Goal: Task Accomplishment & Management: Manage account settings

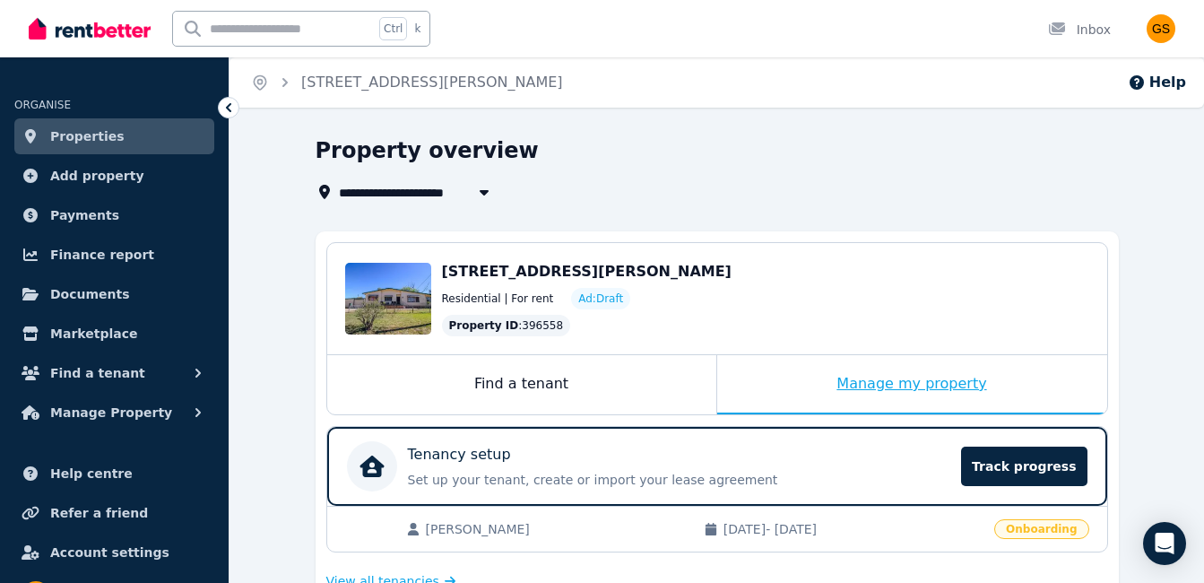
click at [902, 381] on div "Manage my property" at bounding box center [912, 384] width 390 height 59
click at [82, 132] on span "Properties" at bounding box center [87, 136] width 74 height 22
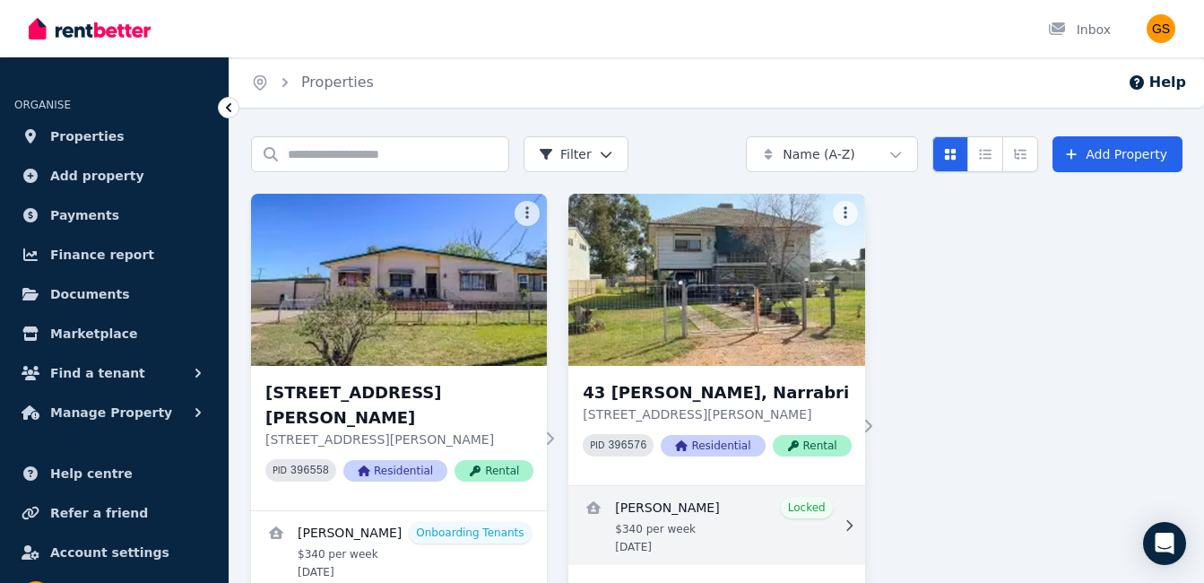
click at [804, 511] on link "View details for Reanna McKenzie" at bounding box center [716, 525] width 296 height 79
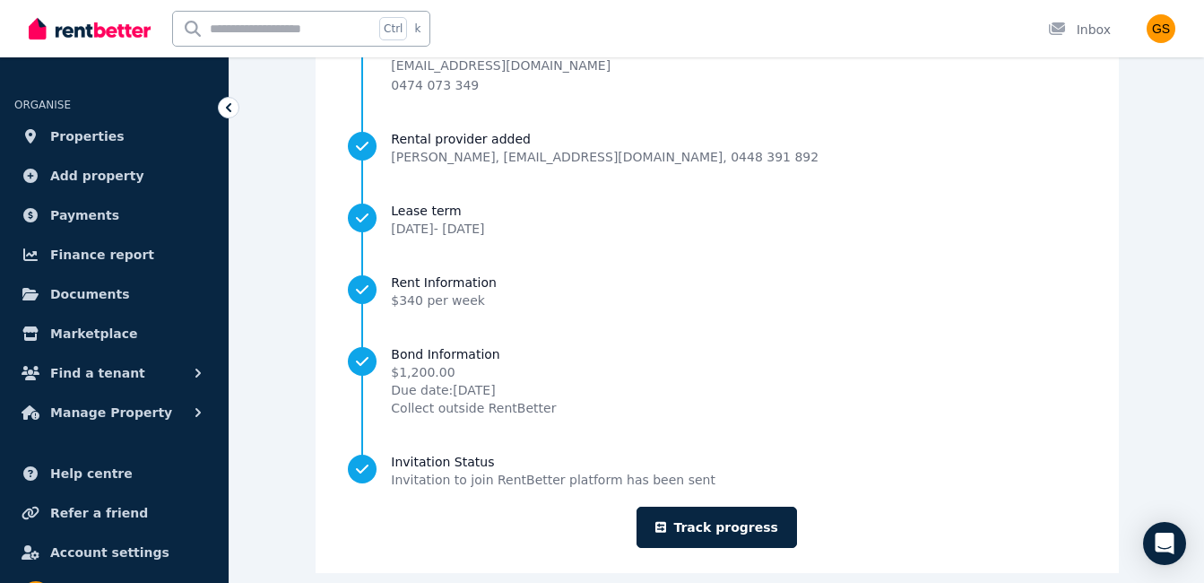
scroll to position [260, 0]
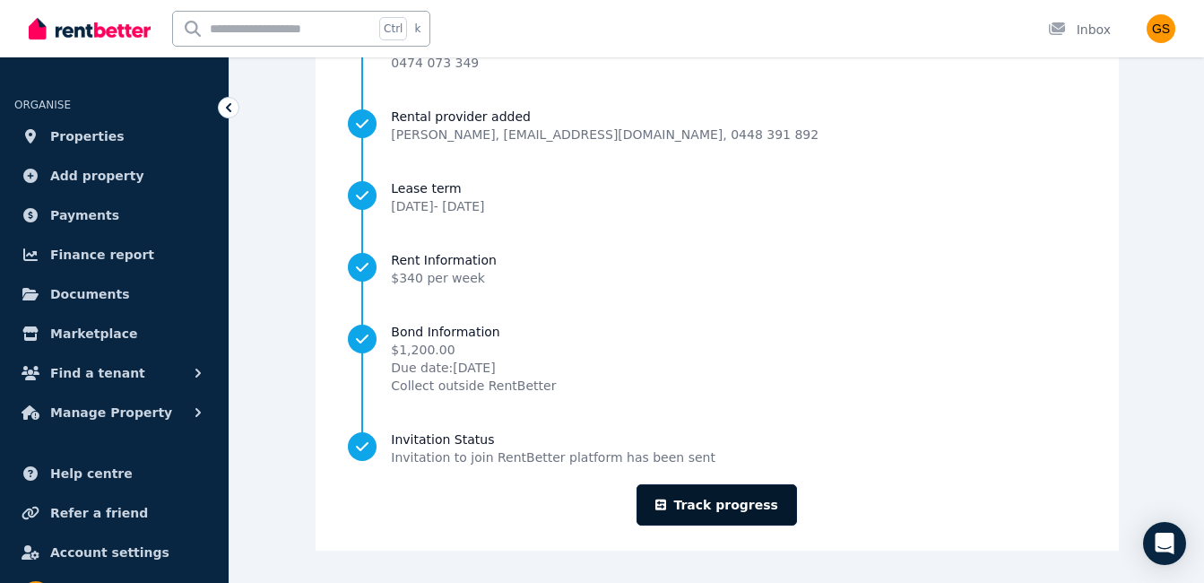
click at [703, 500] on link "Track progress" at bounding box center [716, 504] width 160 height 41
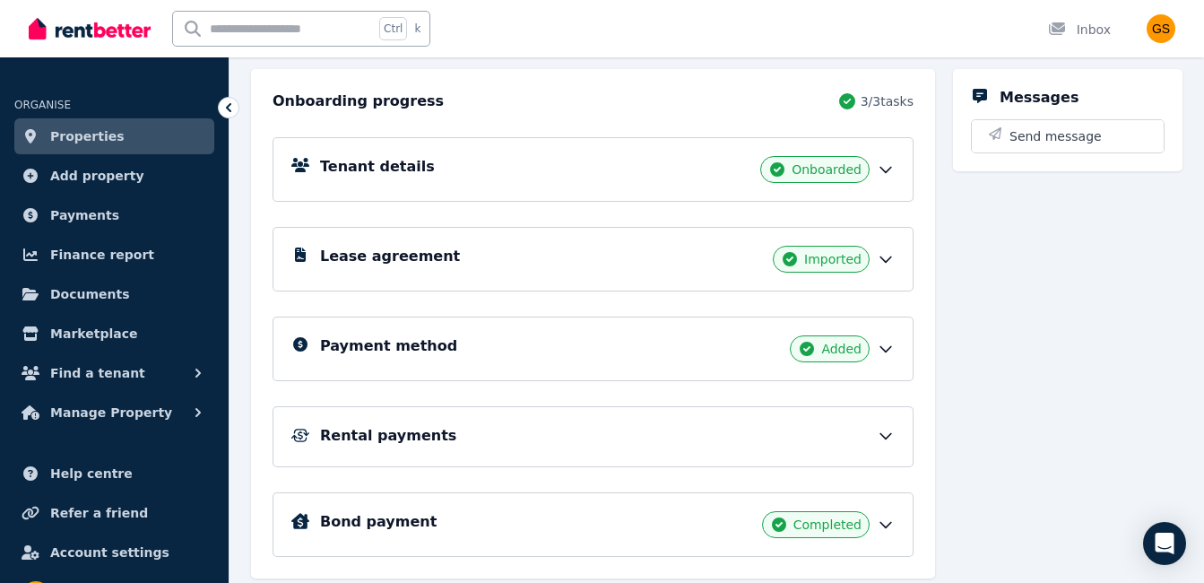
scroll to position [247, 0]
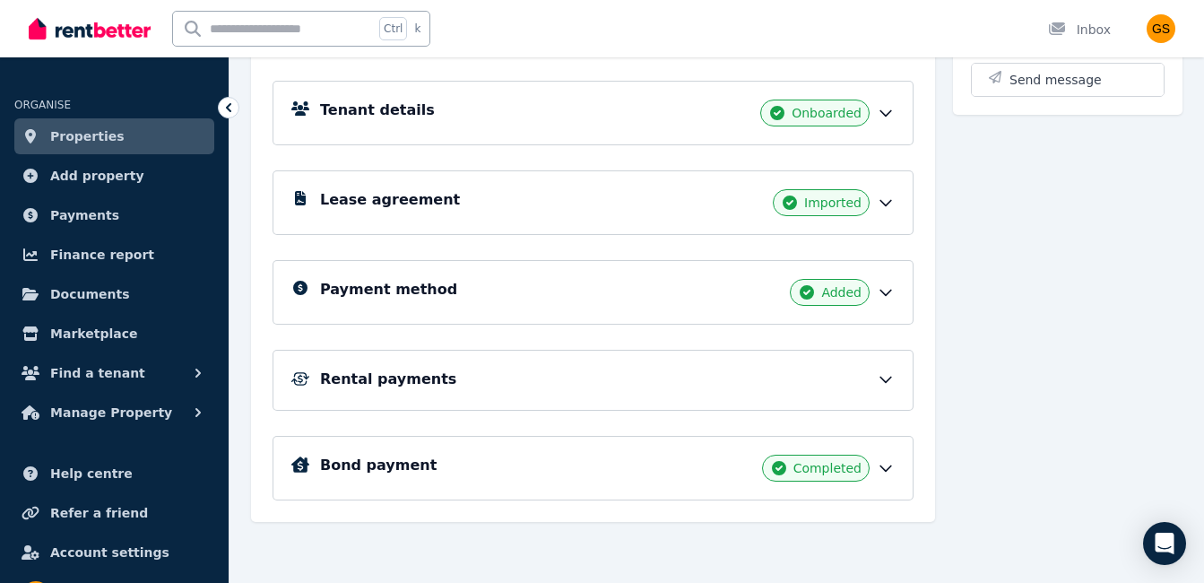
click at [648, 449] on div "Bond payment Completed" at bounding box center [592, 468] width 641 height 65
click at [885, 462] on icon at bounding box center [886, 468] width 18 height 18
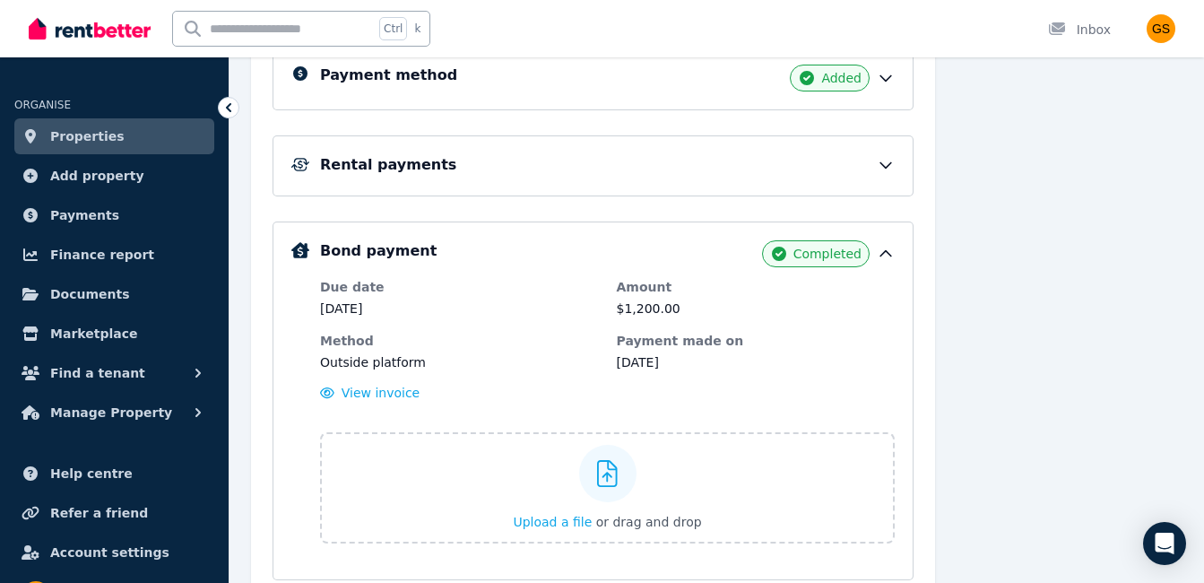
scroll to position [465, 0]
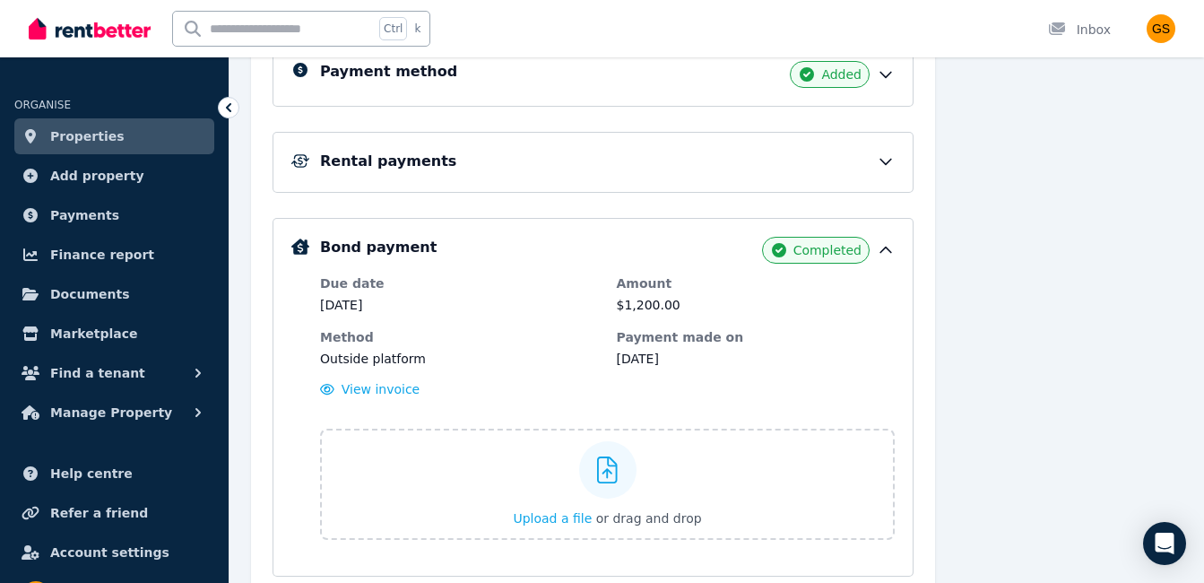
click at [341, 245] on h5 "Bond payment" at bounding box center [378, 248] width 117 height 22
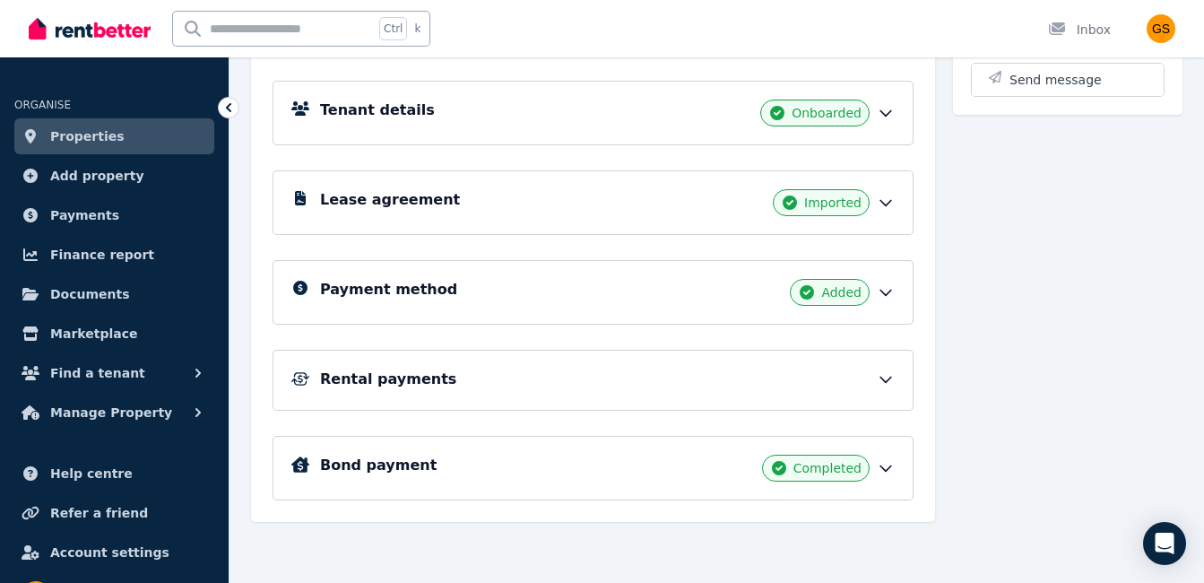
scroll to position [247, 0]
click at [363, 462] on h5 "Bond payment" at bounding box center [378, 465] width 117 height 22
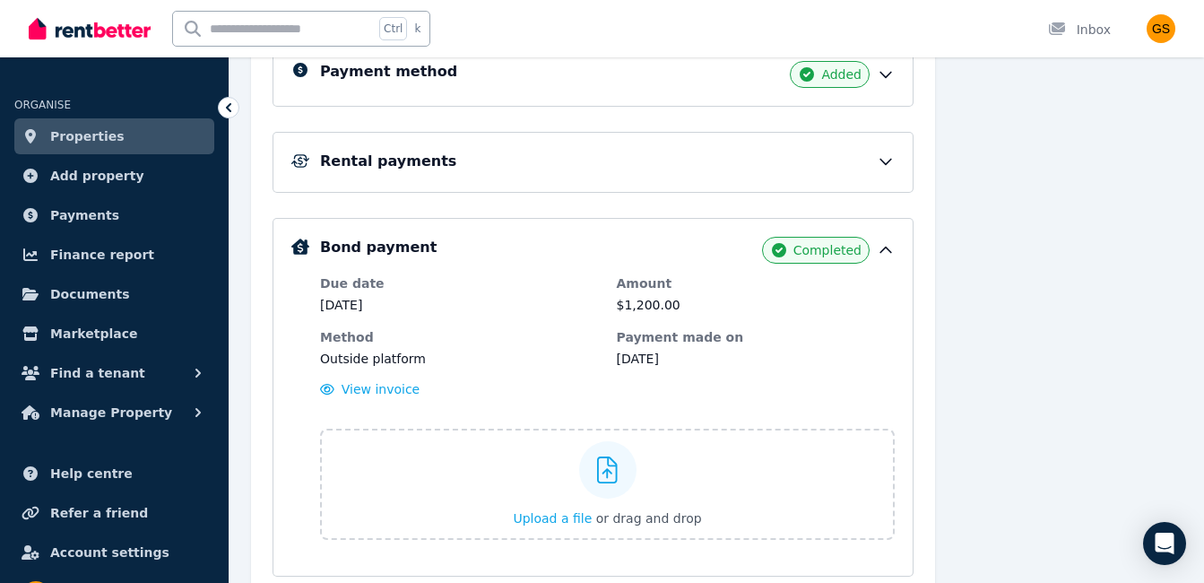
click at [835, 251] on span "Completed" at bounding box center [827, 250] width 68 height 18
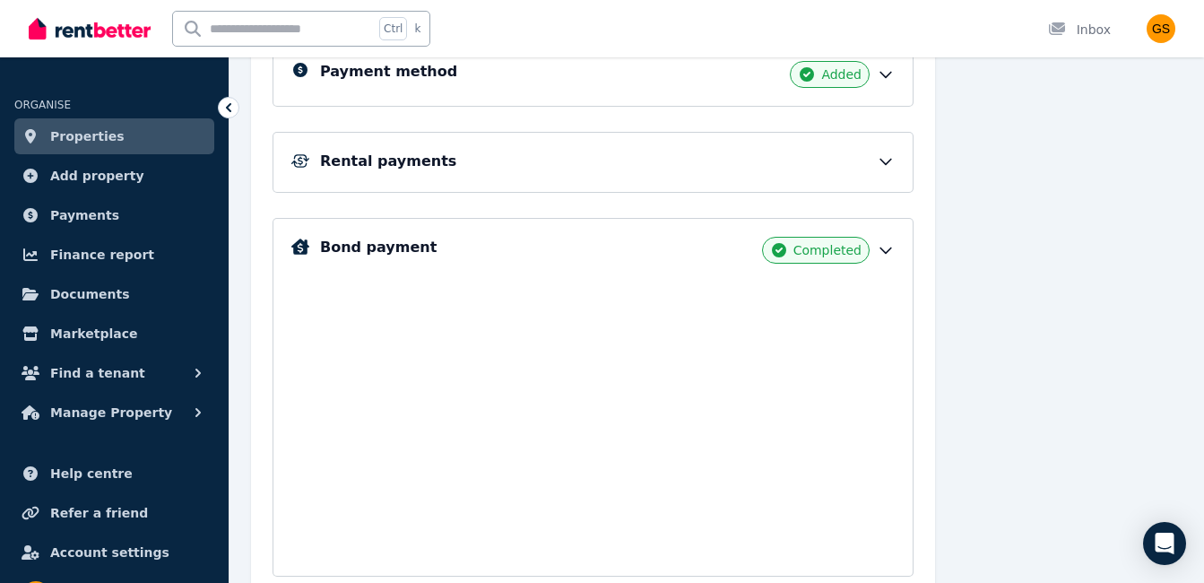
scroll to position [247, 0]
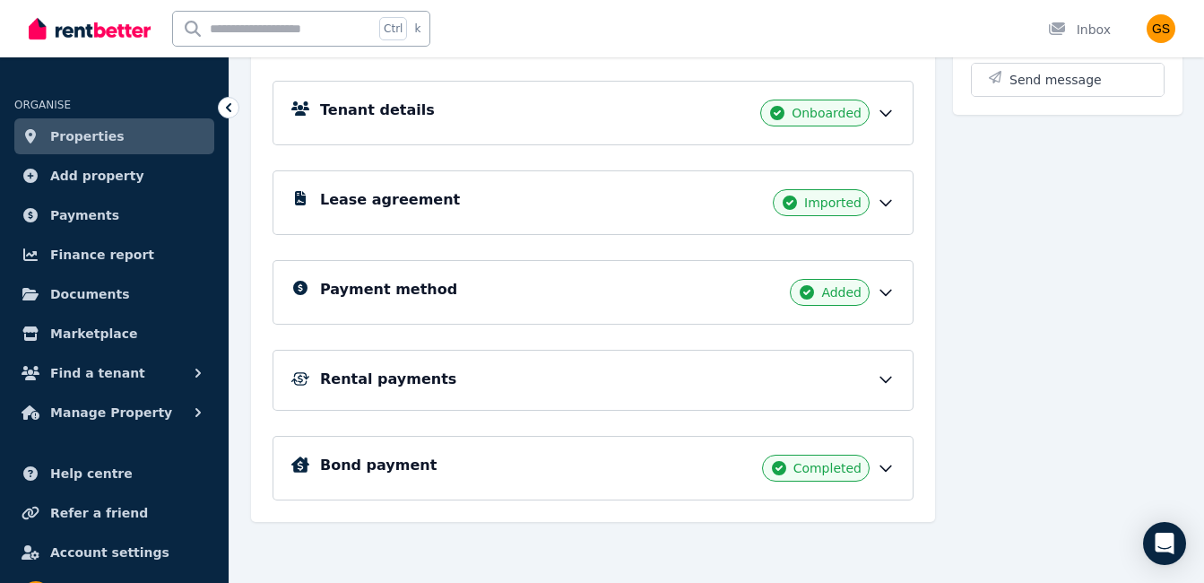
click at [880, 466] on icon at bounding box center [885, 468] width 11 height 5
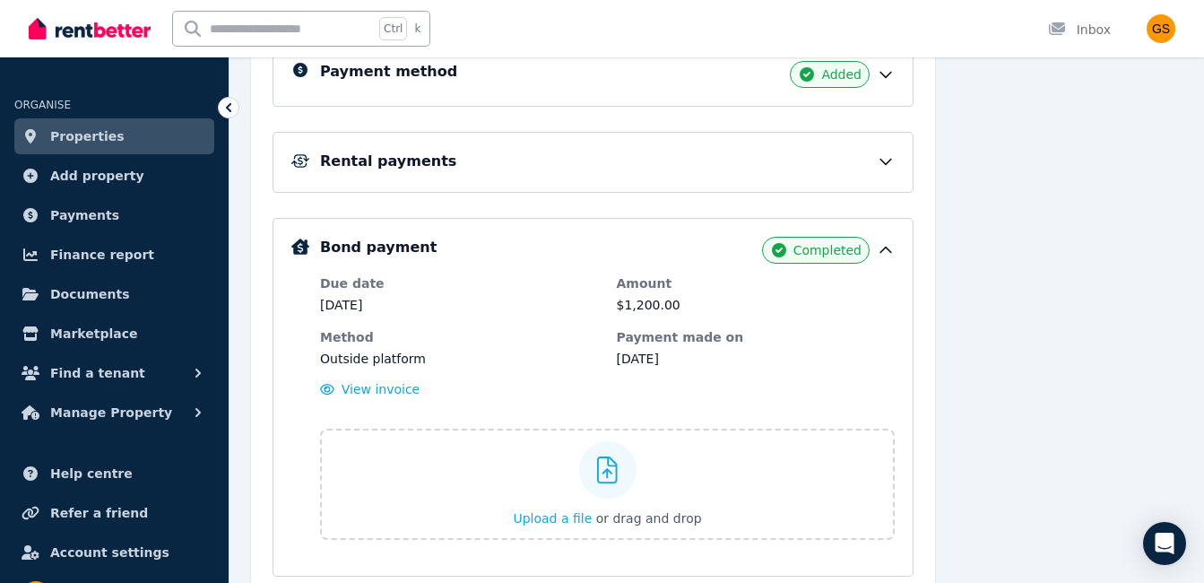
scroll to position [541, 0]
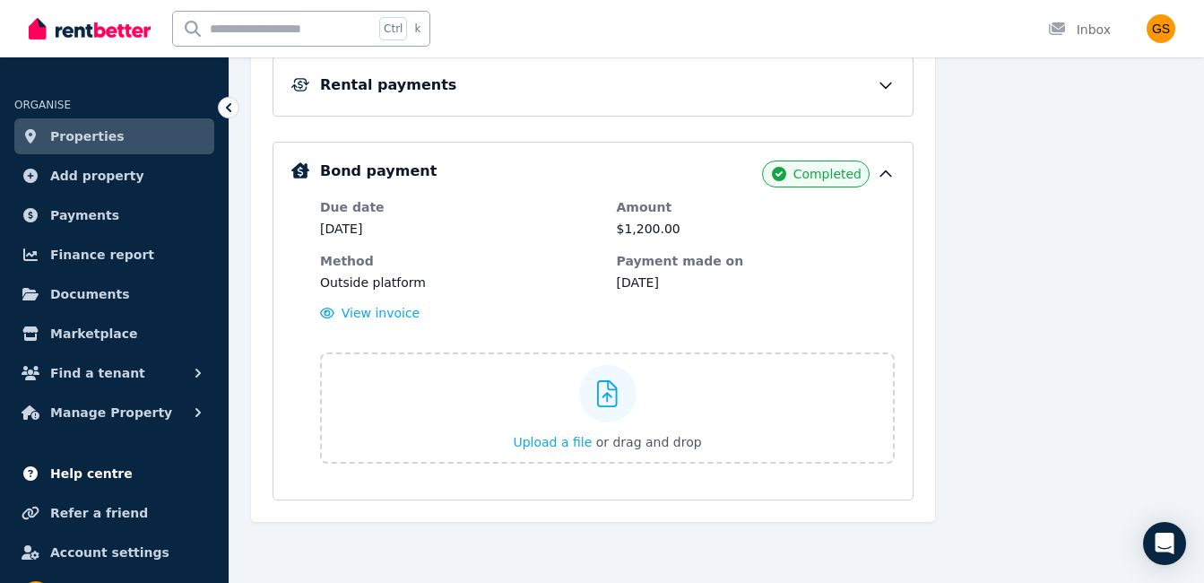
click at [69, 471] on span "Help centre" at bounding box center [91, 473] width 82 height 22
click at [72, 220] on span "Payments" at bounding box center [84, 215] width 69 height 22
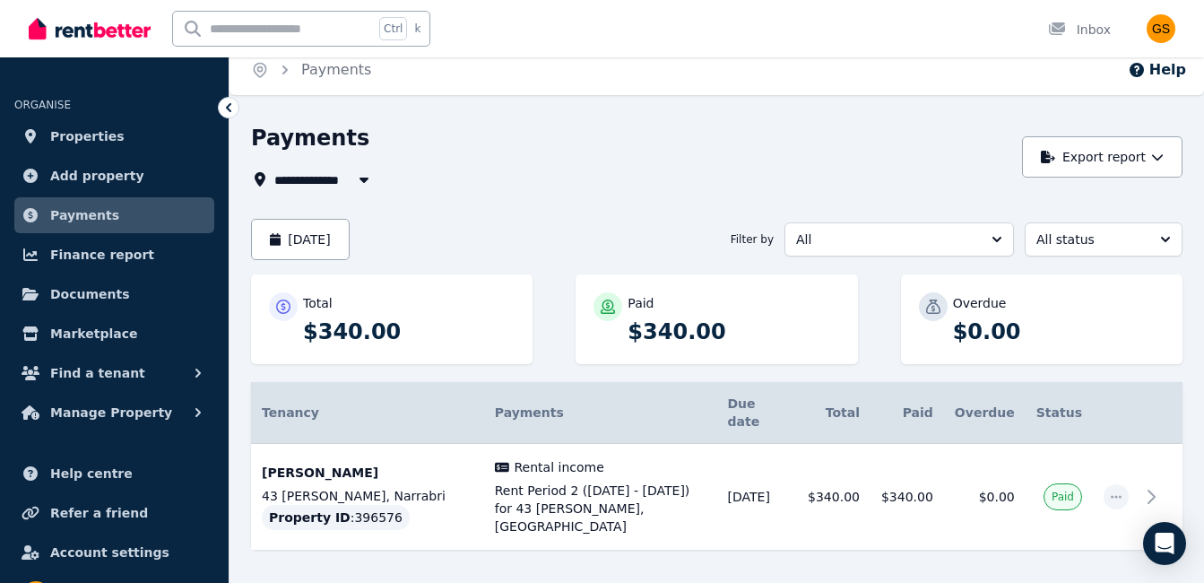
scroll to position [15, 0]
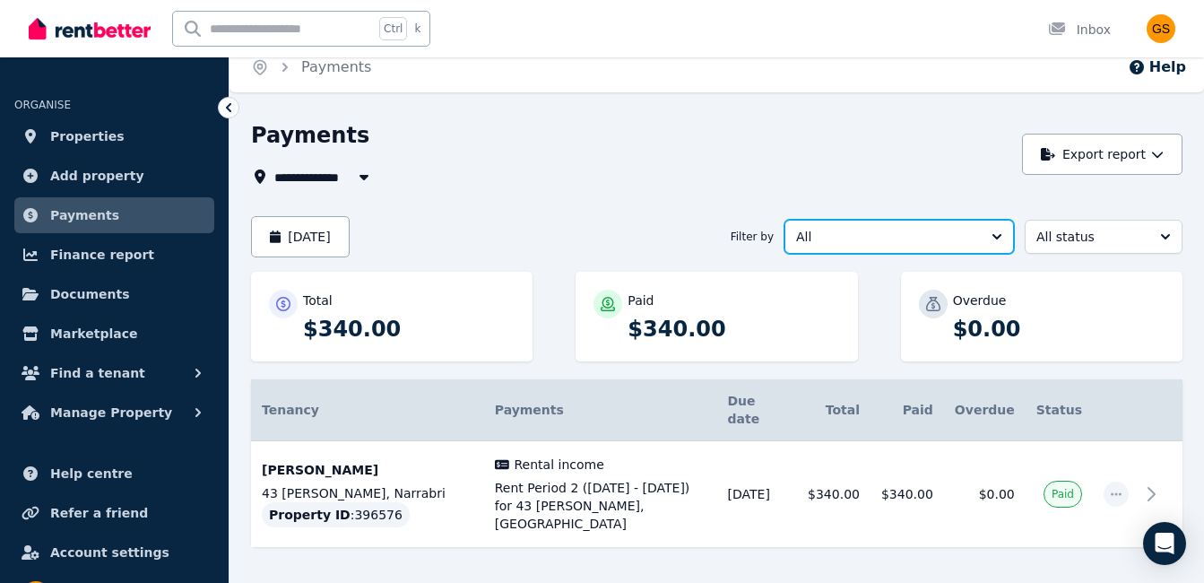
click at [950, 226] on button "All" at bounding box center [898, 237] width 229 height 34
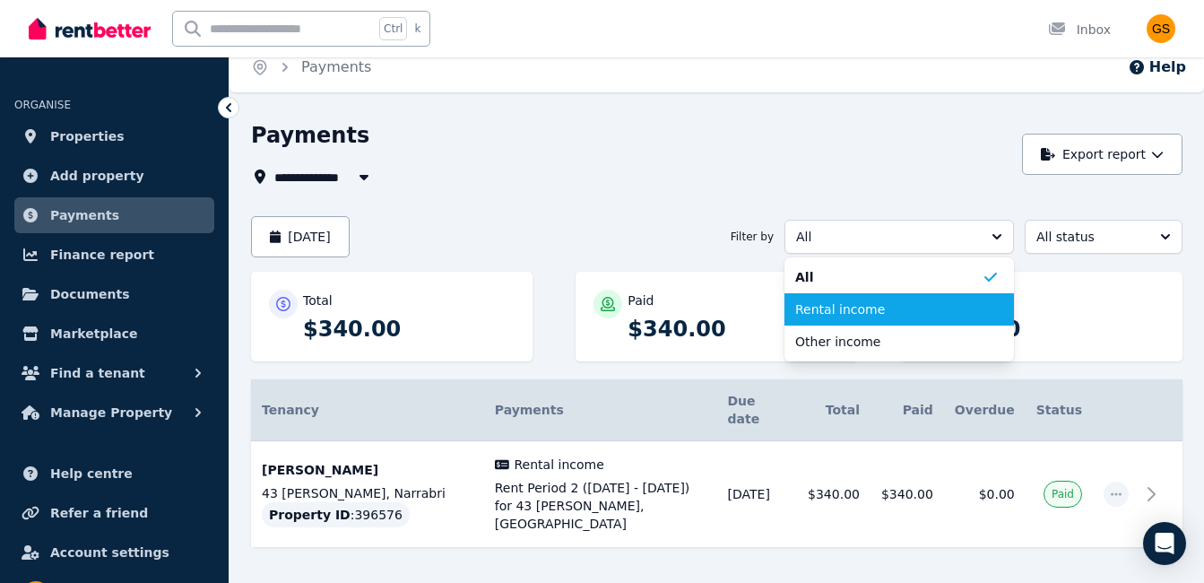
click at [879, 305] on span "Rental income" at bounding box center [888, 309] width 186 height 18
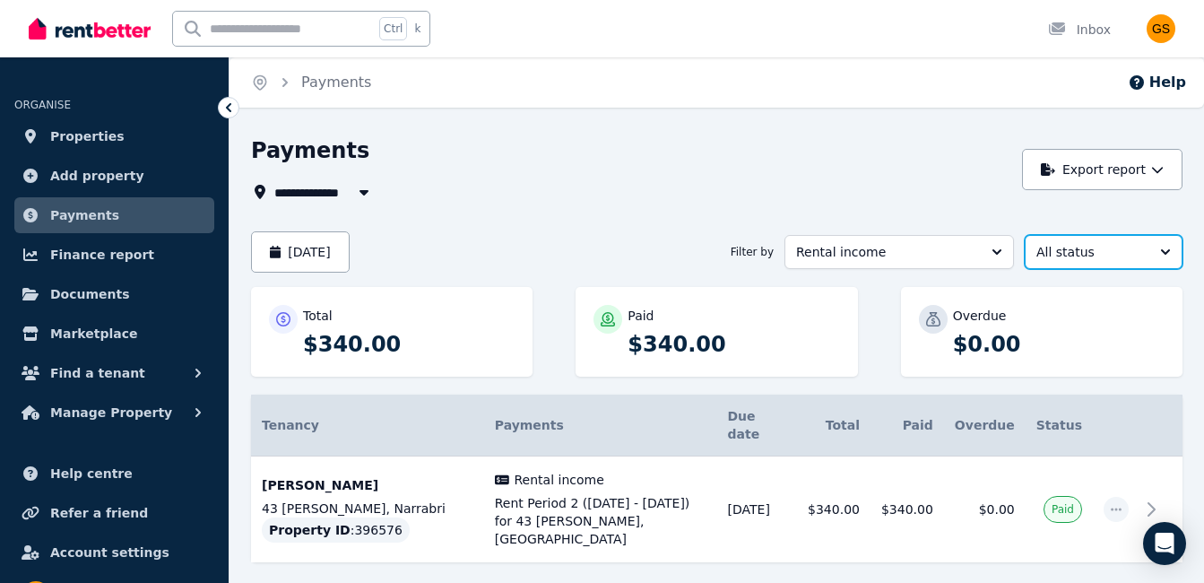
click at [1071, 242] on button "All status" at bounding box center [1103, 252] width 158 height 34
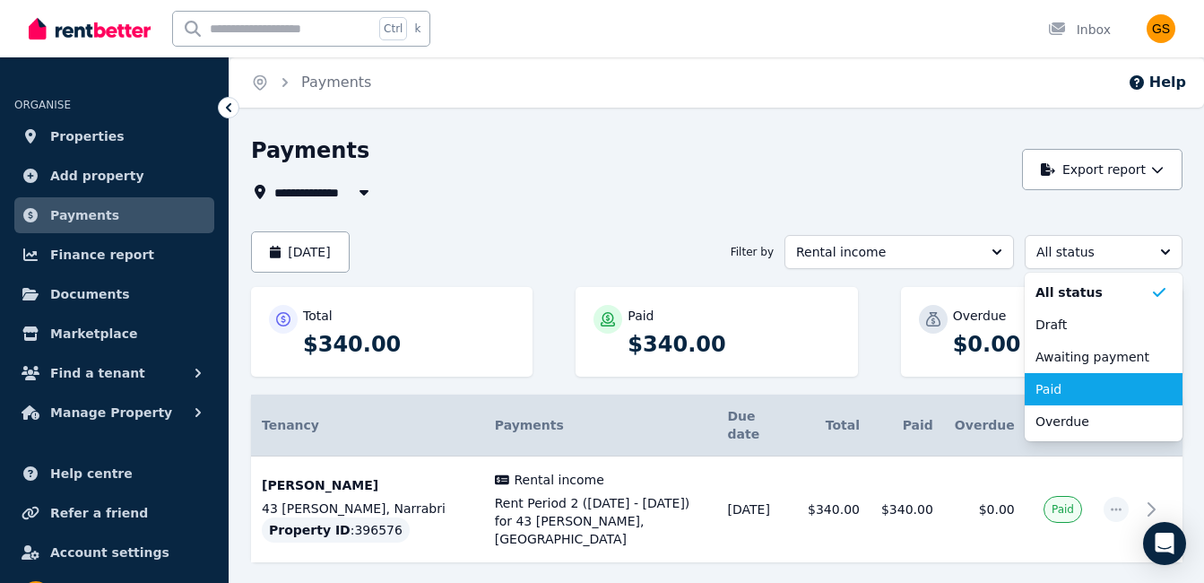
click at [1049, 384] on span "Paid" at bounding box center [1092, 389] width 115 height 18
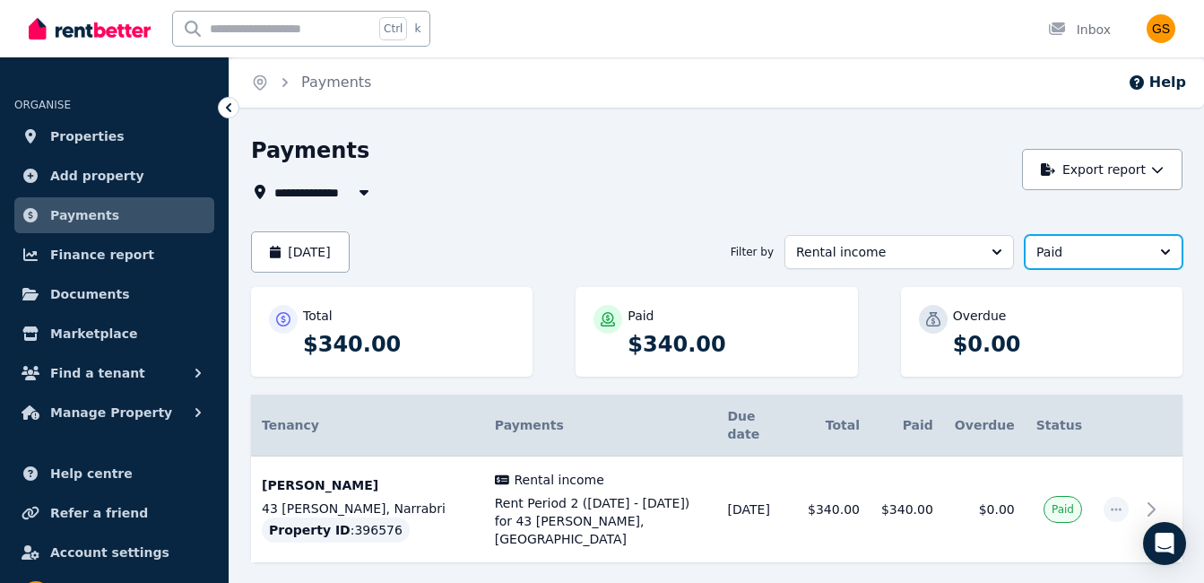
scroll to position [15, 0]
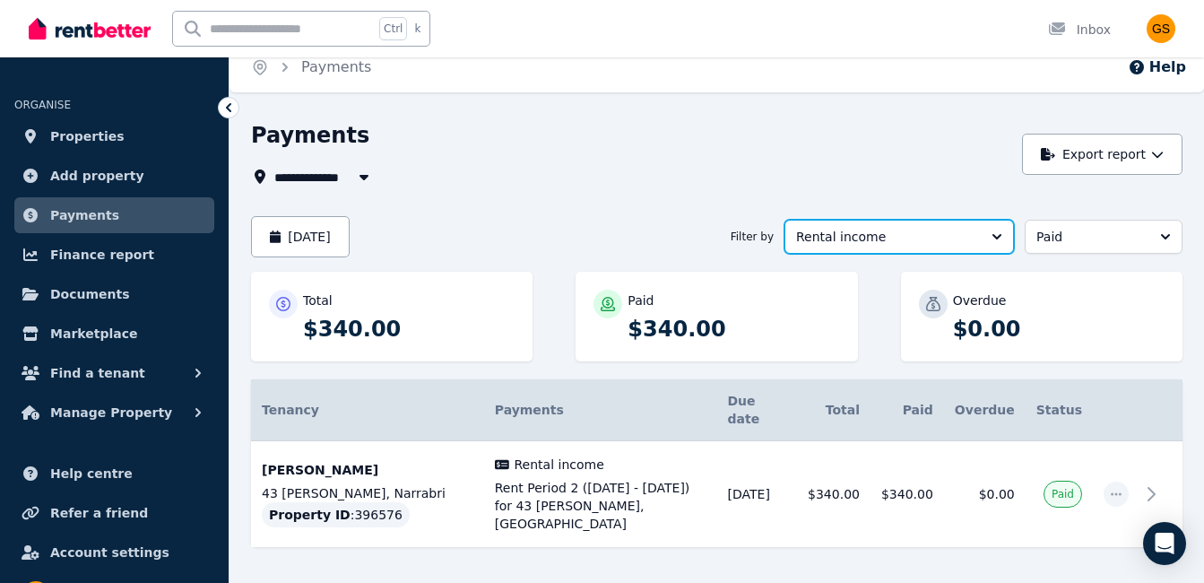
click at [921, 248] on button "Rental income" at bounding box center [898, 237] width 229 height 34
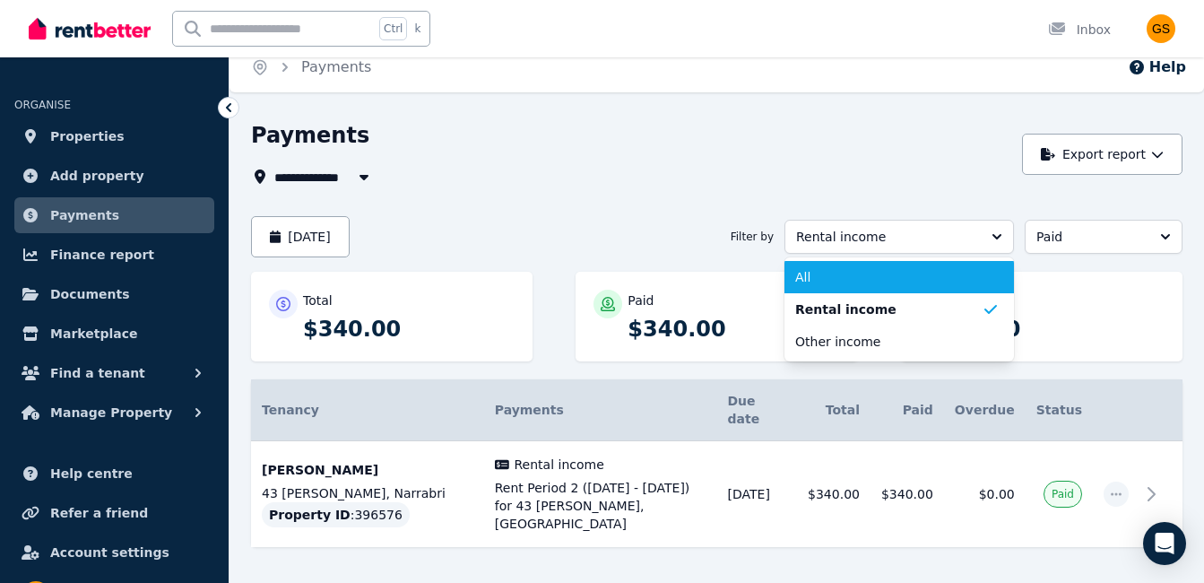
click at [863, 272] on span "All" at bounding box center [888, 277] width 186 height 18
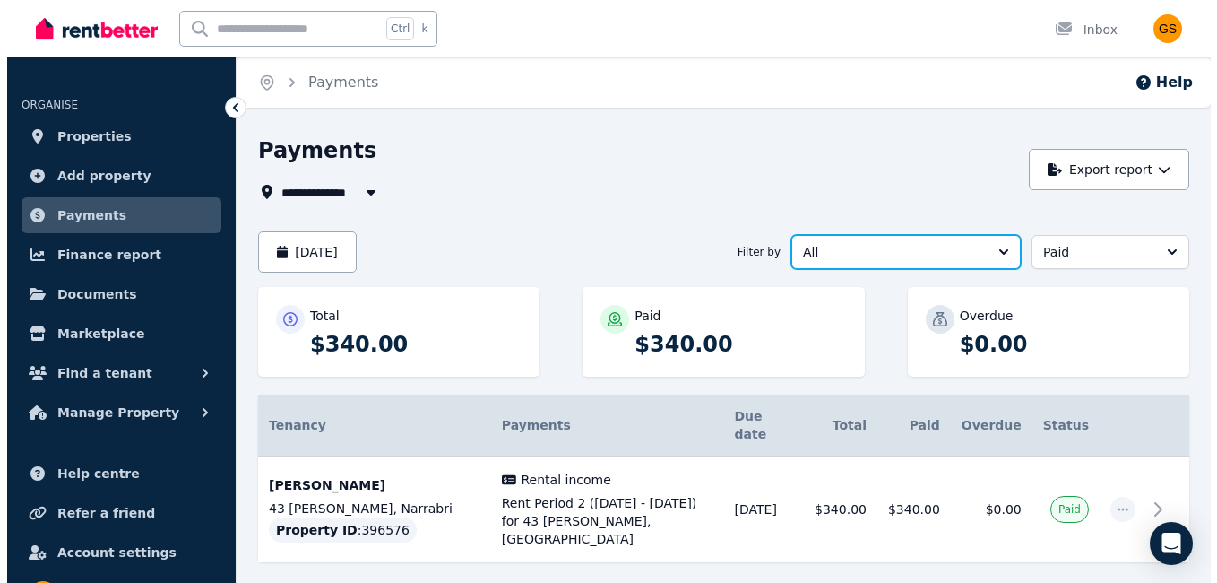
scroll to position [15, 0]
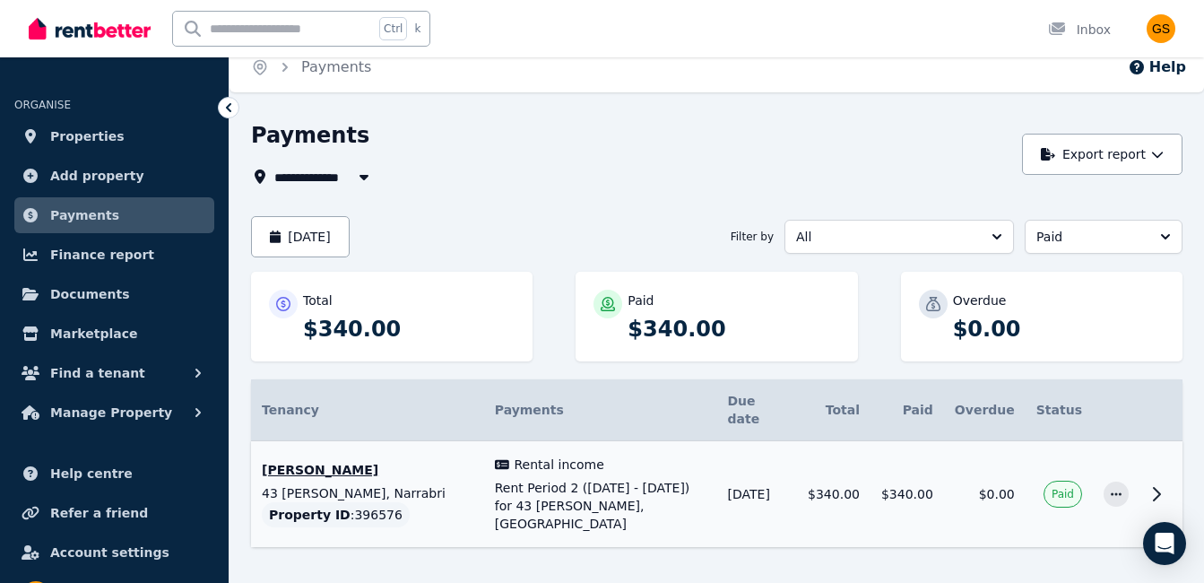
click at [1162, 483] on icon at bounding box center [1156, 494] width 22 height 22
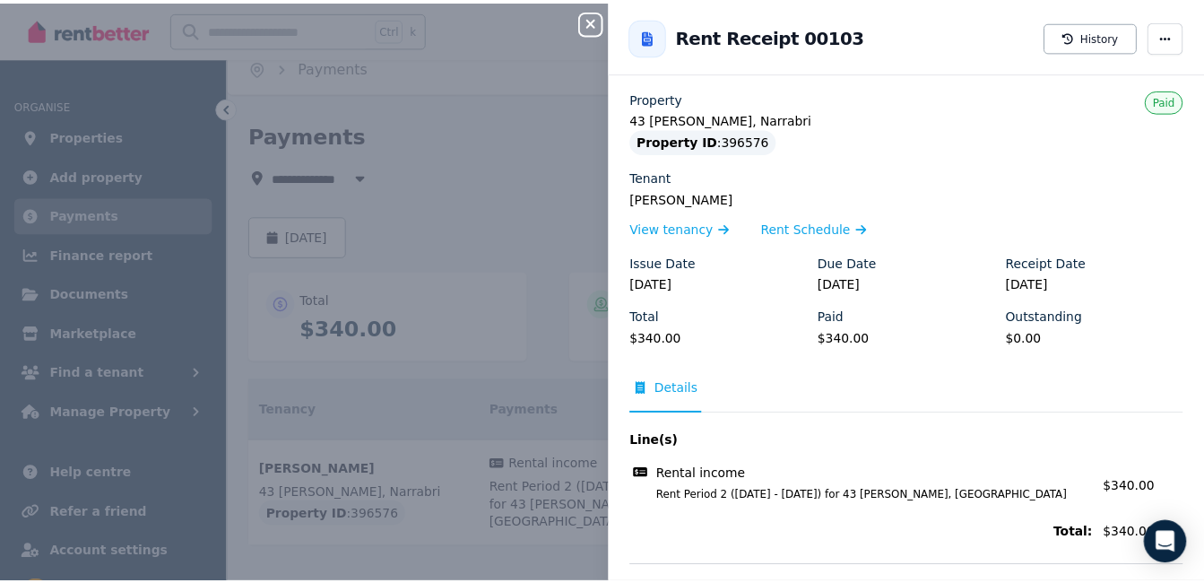
scroll to position [0, 0]
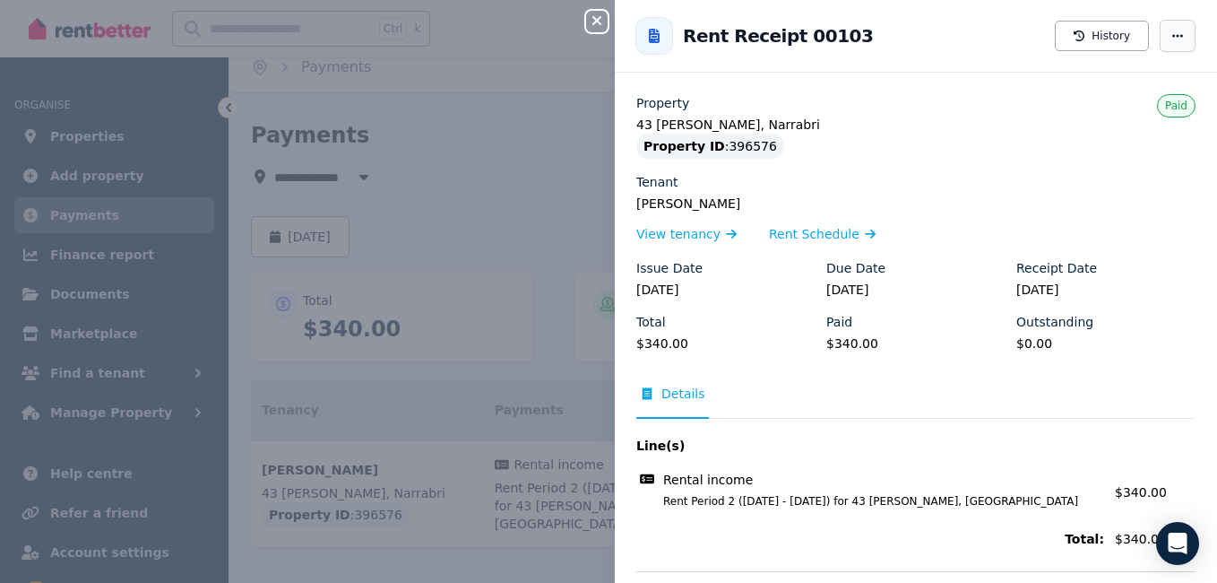
click at [1172, 35] on icon "button" at bounding box center [1177, 35] width 11 height 3
click at [600, 20] on icon "button" at bounding box center [596, 20] width 9 height 9
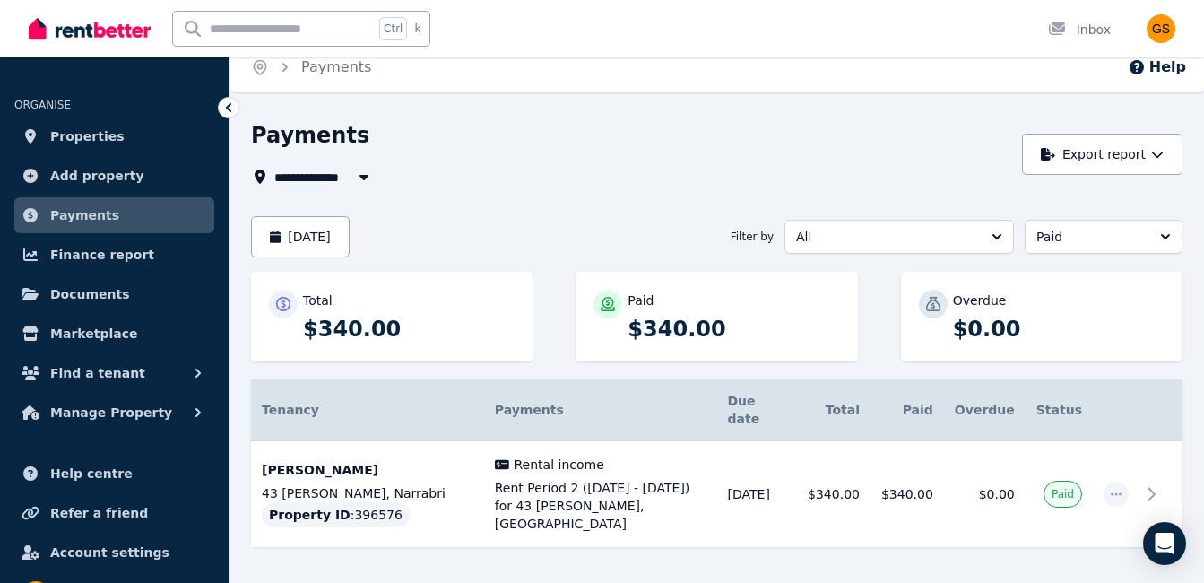
click at [328, 175] on span "All Properties" at bounding box center [332, 177] width 116 height 22
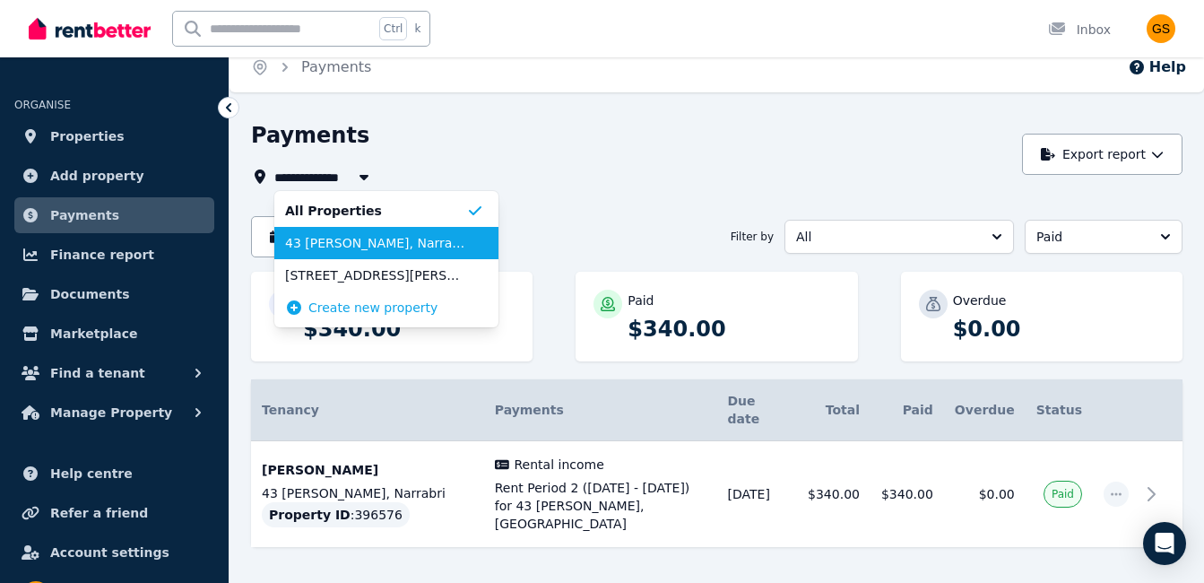
click at [330, 237] on span "43 [PERSON_NAME], Narrabri" at bounding box center [375, 243] width 181 height 18
type input "**********"
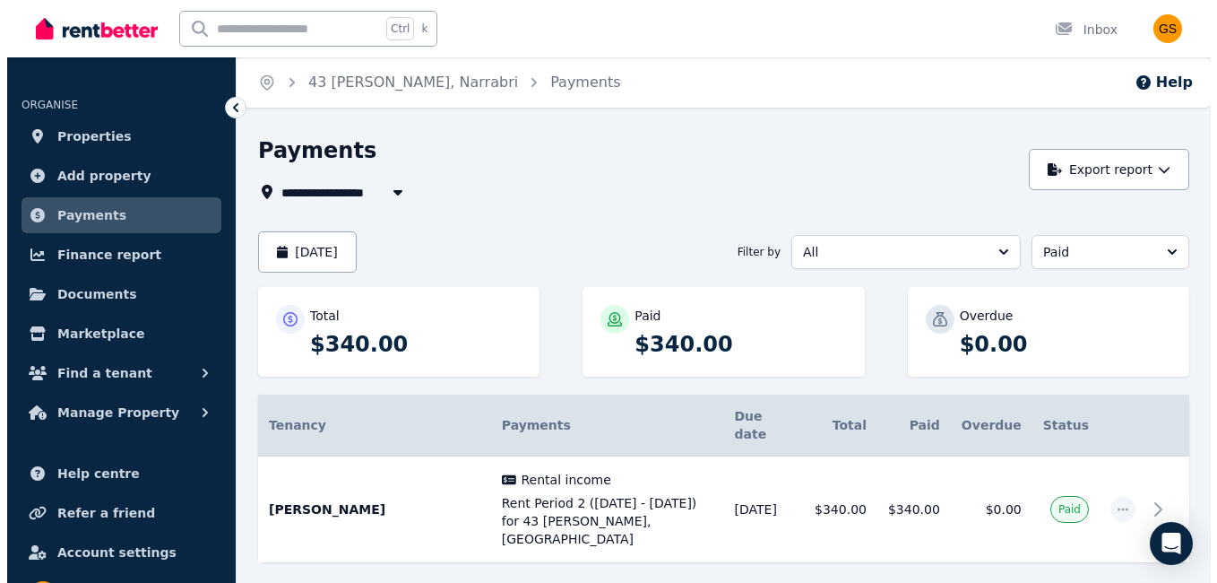
scroll to position [8, 0]
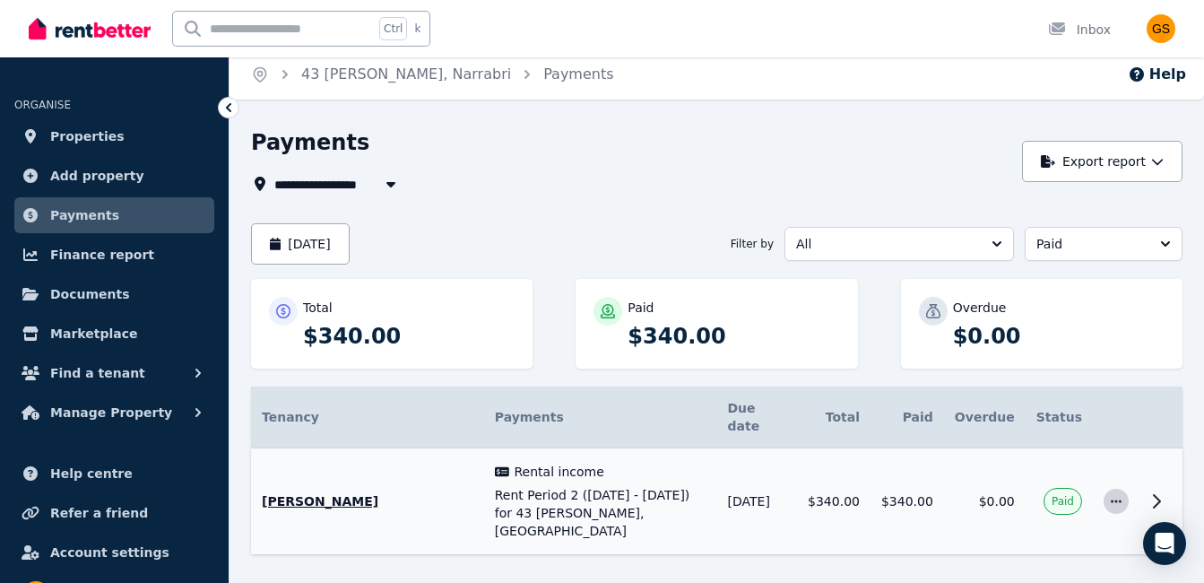
click at [1116, 499] on icon "button" at bounding box center [1115, 500] width 11 height 3
click at [1157, 495] on icon at bounding box center [1156, 501] width 6 height 13
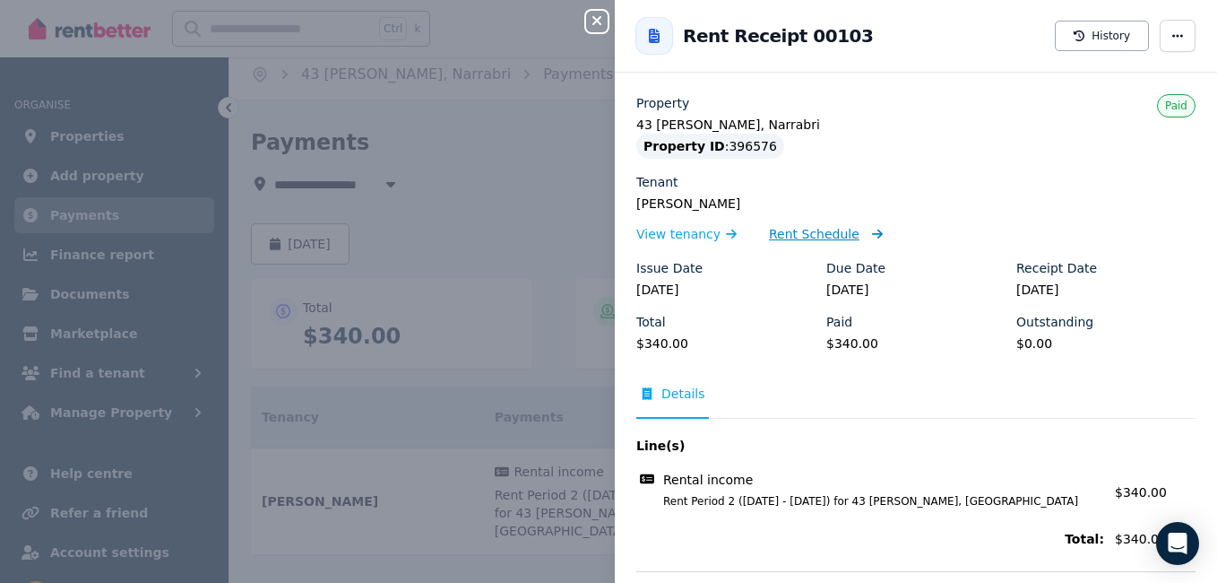
click at [798, 232] on span "Rent Schedule" at bounding box center [814, 234] width 91 height 18
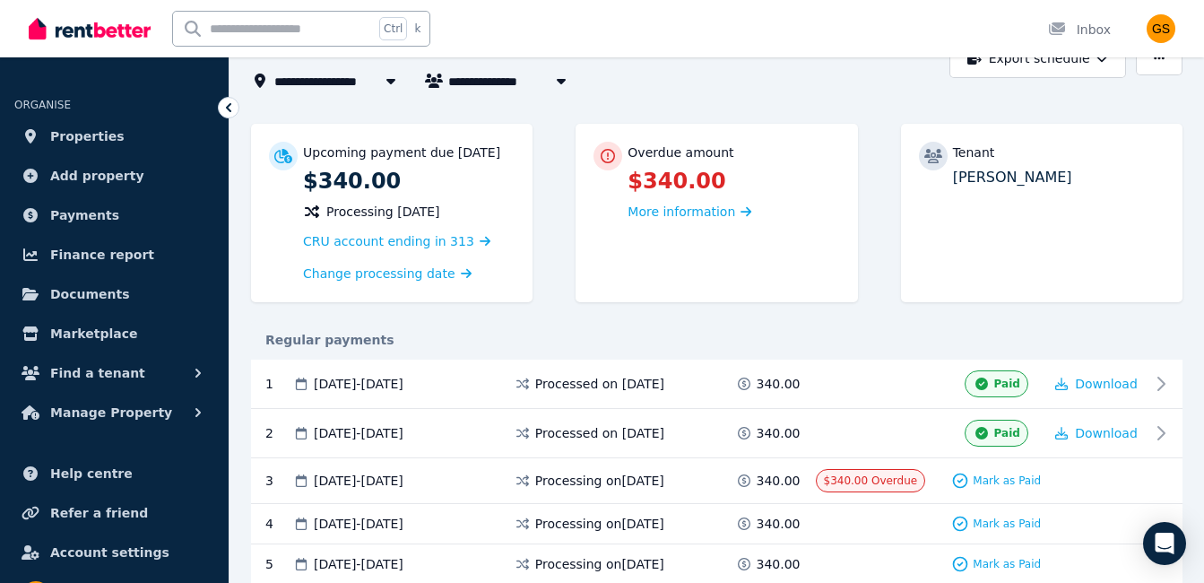
scroll to position [114, 0]
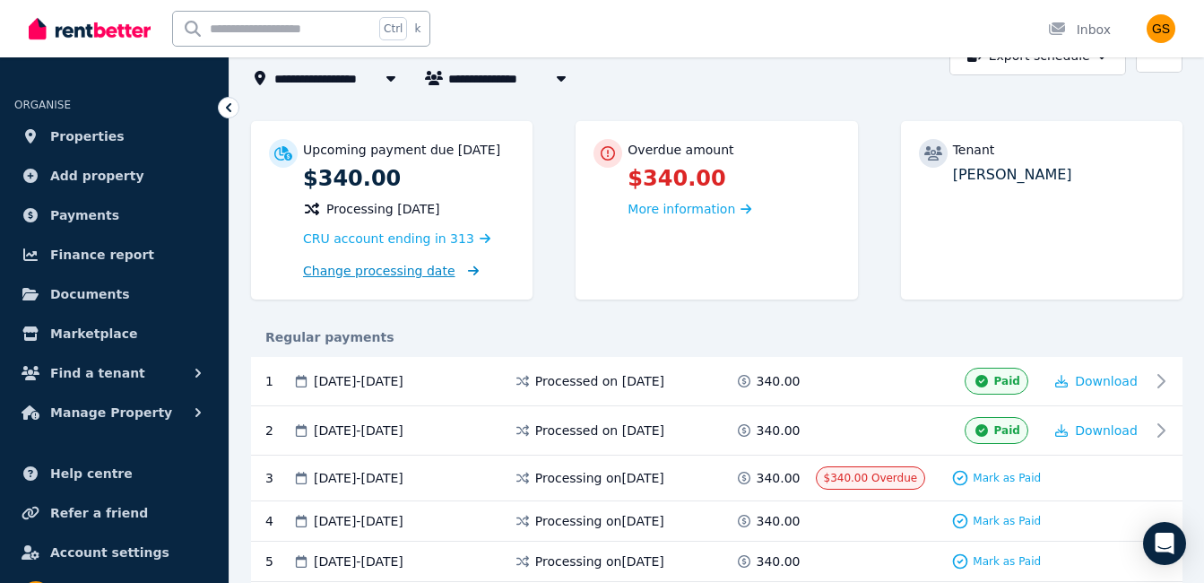
click at [383, 268] on span "Change processing date" at bounding box center [379, 271] width 152 height 18
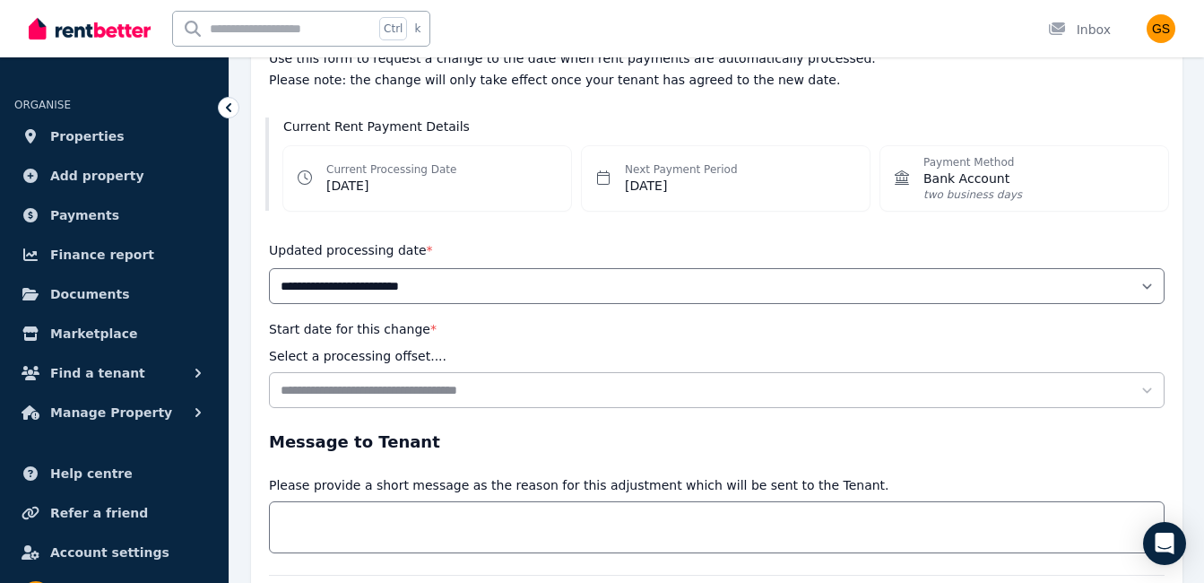
scroll to position [210, 0]
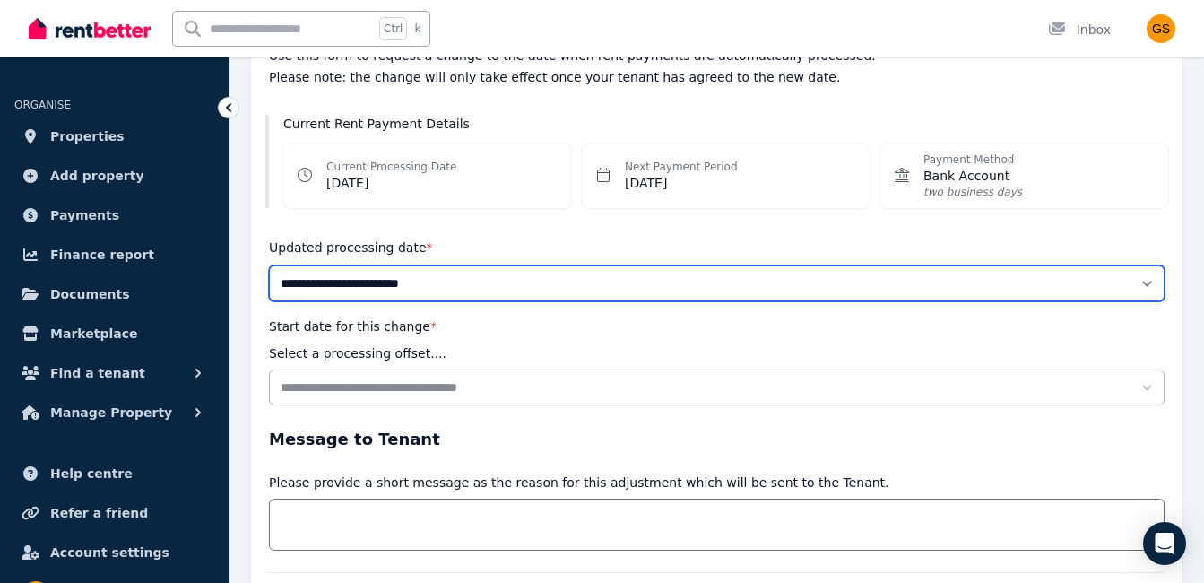
click at [371, 277] on select "**********" at bounding box center [716, 283] width 895 height 36
select select "******"
click at [269, 265] on select "**********" at bounding box center [716, 283] width 895 height 36
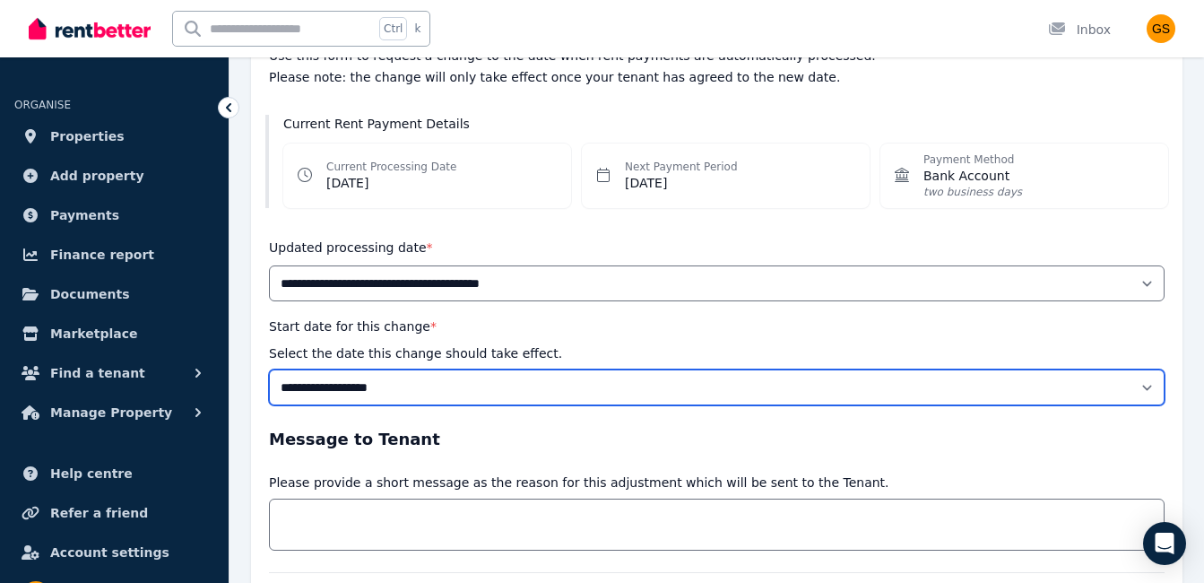
click at [421, 384] on select "**********" at bounding box center [716, 387] width 895 height 36
select select "**********"
click at [269, 369] on select "**********" at bounding box center [716, 387] width 895 height 36
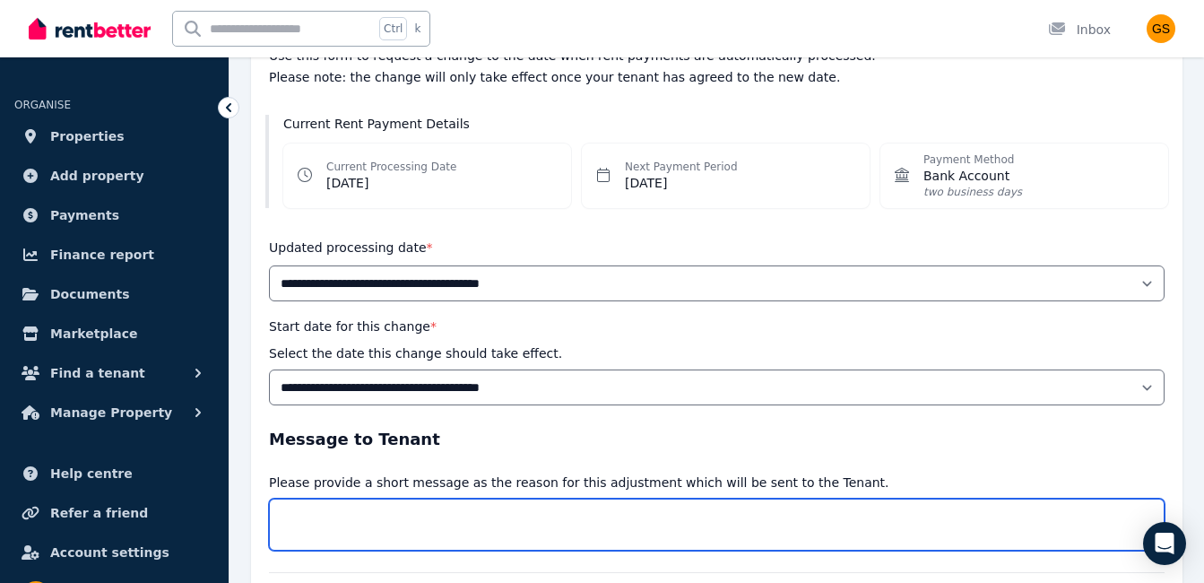
click at [369, 529] on textarea "Message" at bounding box center [716, 524] width 895 height 52
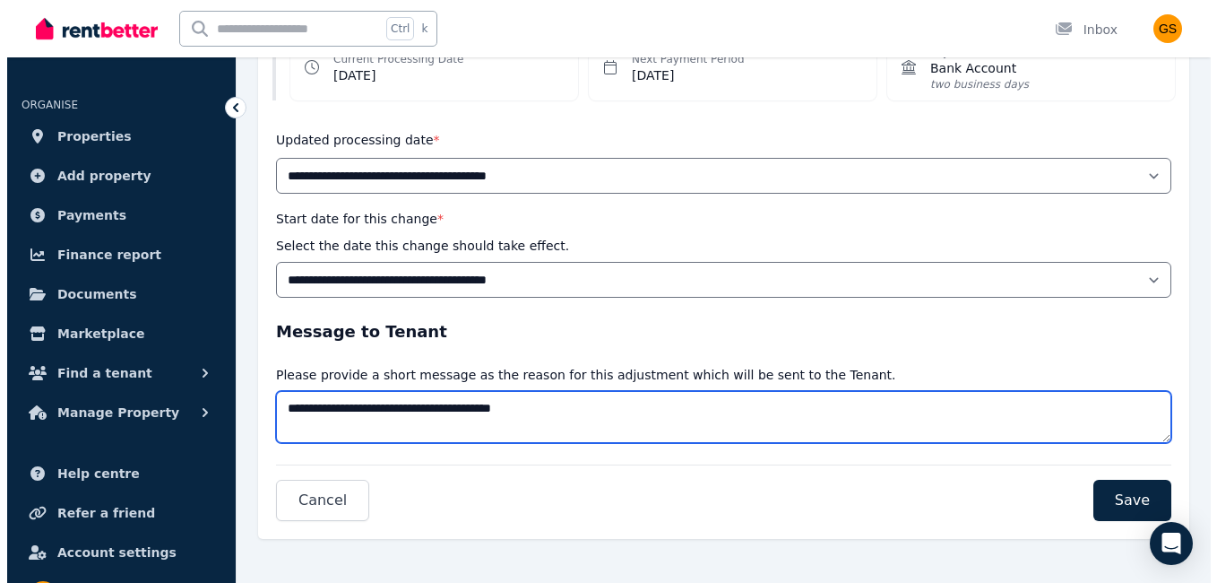
scroll to position [324, 0]
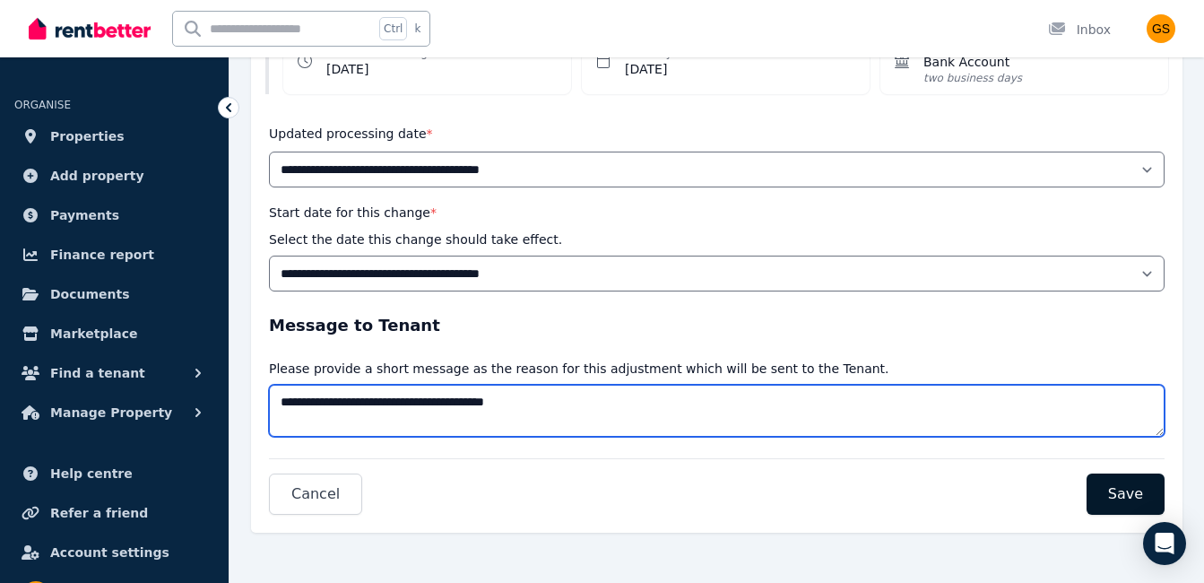
type textarea "**********"
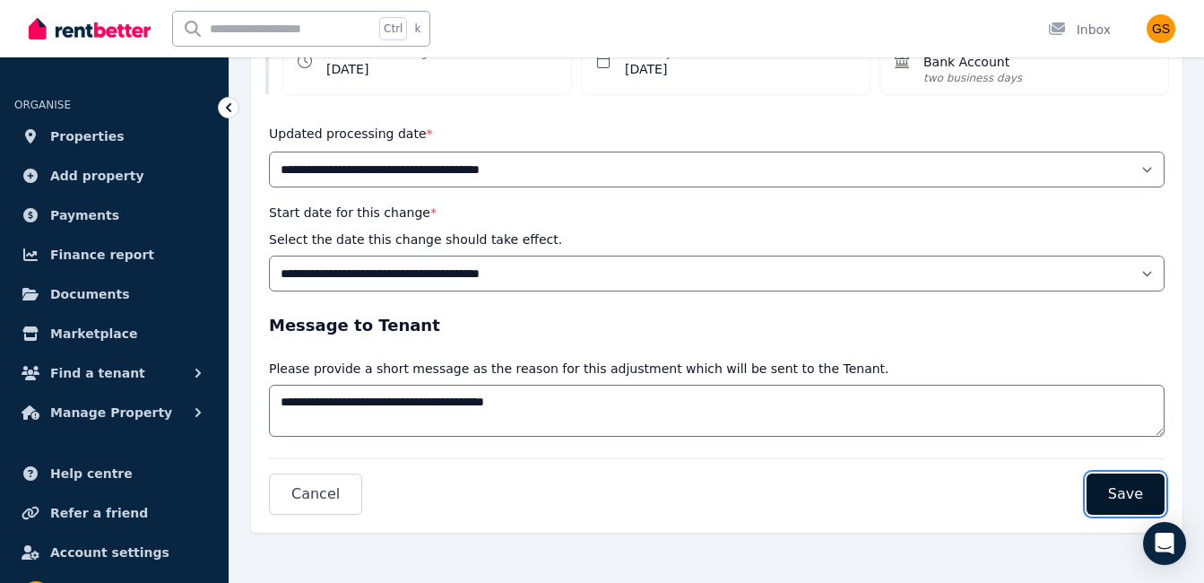
click at [1134, 497] on span "Save" at bounding box center [1125, 494] width 35 height 22
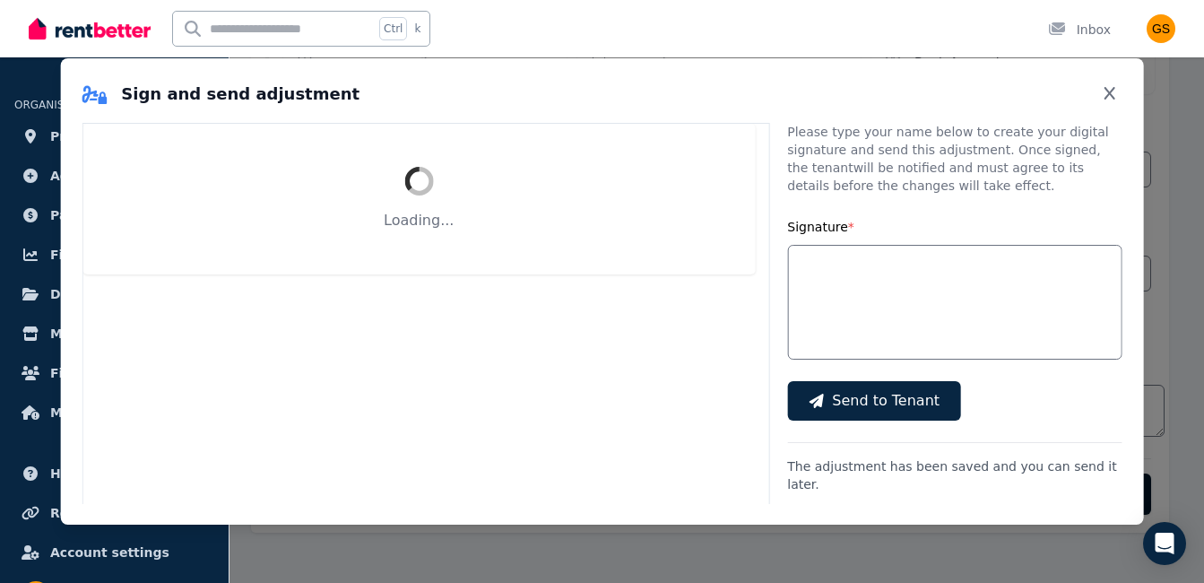
select select "******"
select select "**********"
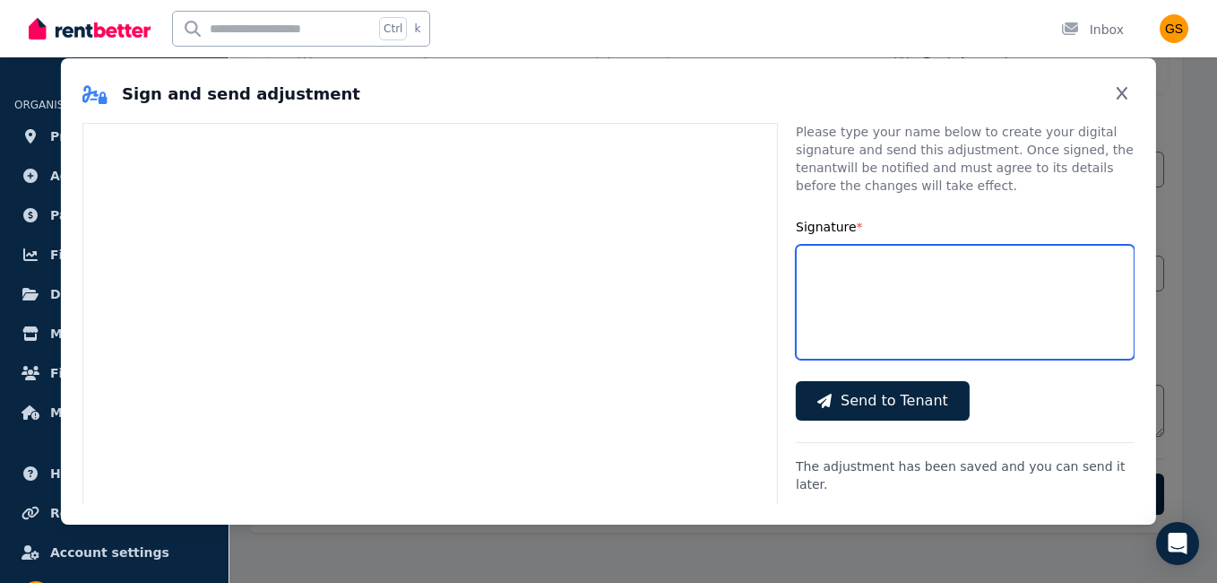
click at [870, 288] on input "Signature *" at bounding box center [965, 302] width 339 height 115
click at [875, 301] on input "**" at bounding box center [965, 302] width 339 height 115
click at [960, 293] on input "**" at bounding box center [965, 302] width 339 height 115
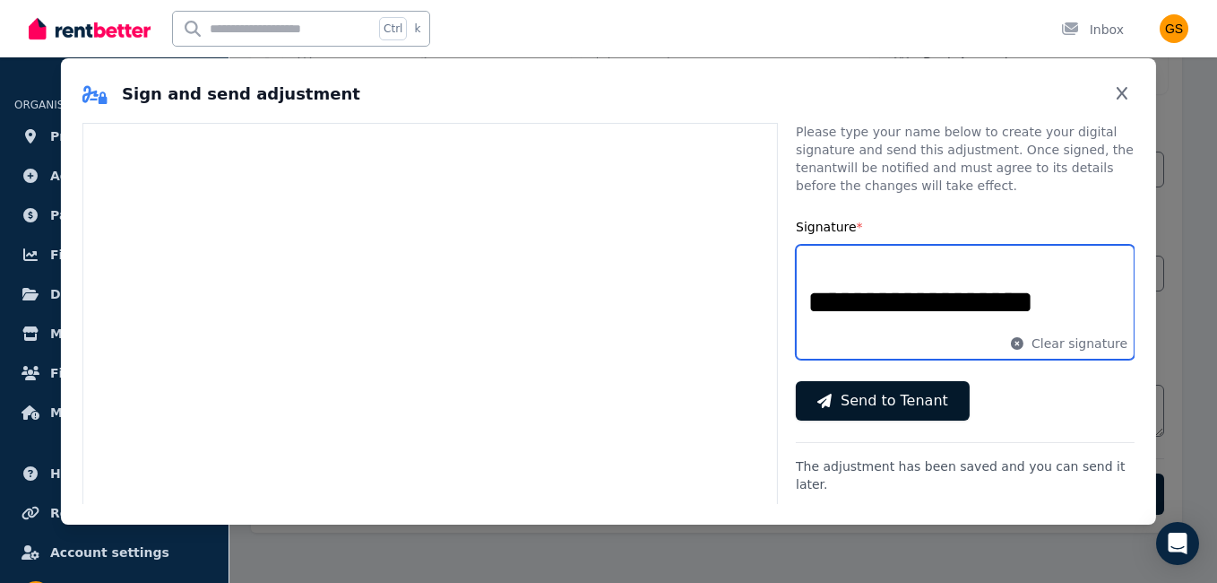
type input "**********"
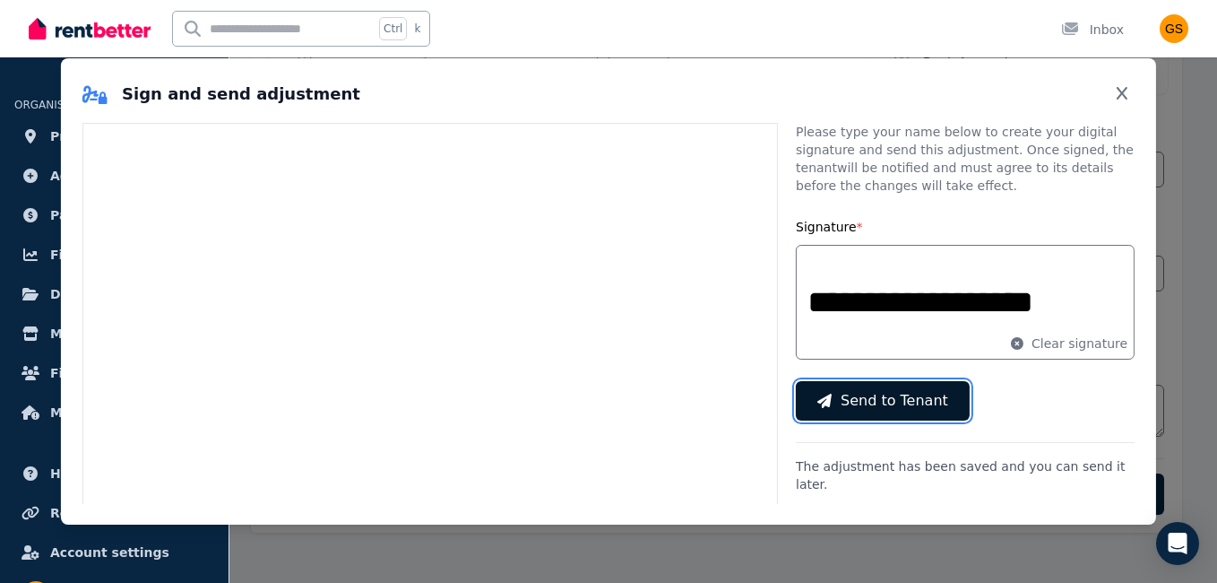
click at [884, 396] on span "Send to Tenant" at bounding box center [895, 401] width 108 height 22
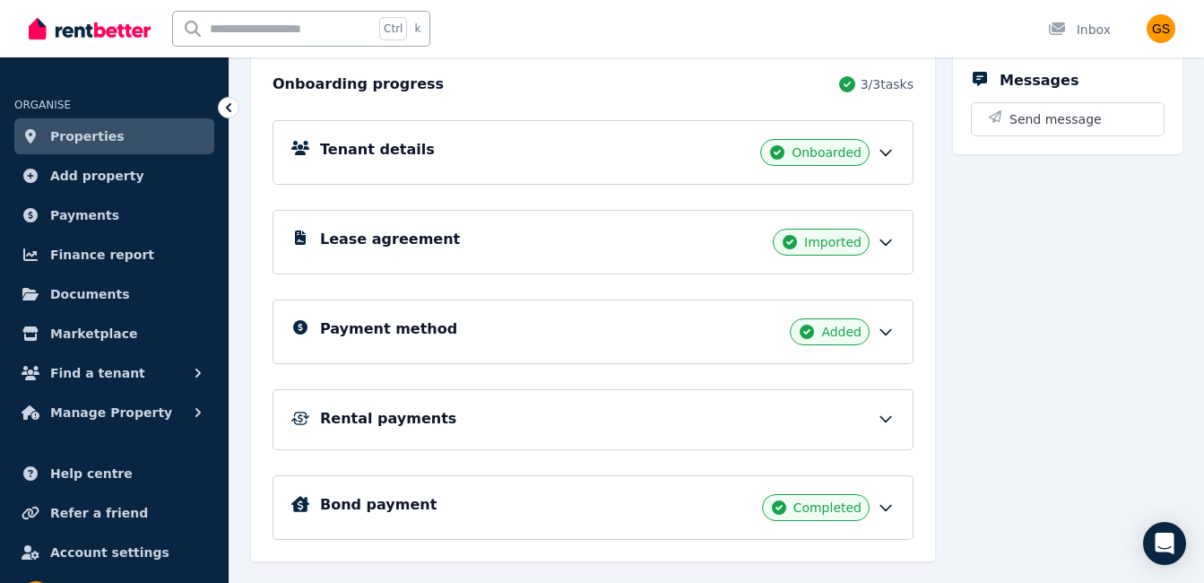
scroll to position [464, 0]
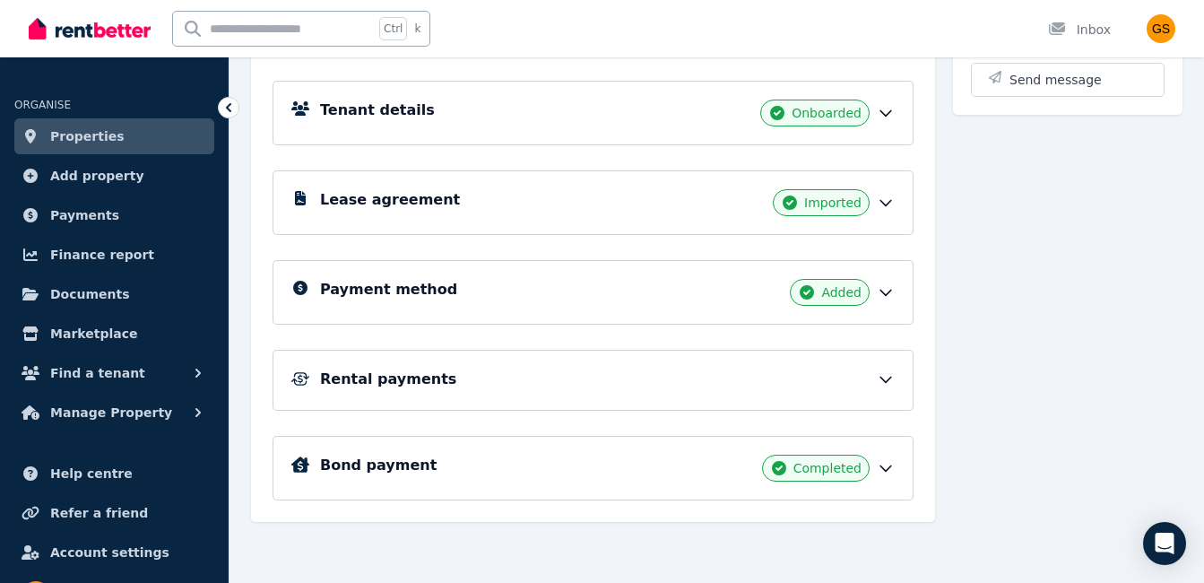
click at [881, 379] on icon at bounding box center [886, 379] width 18 height 18
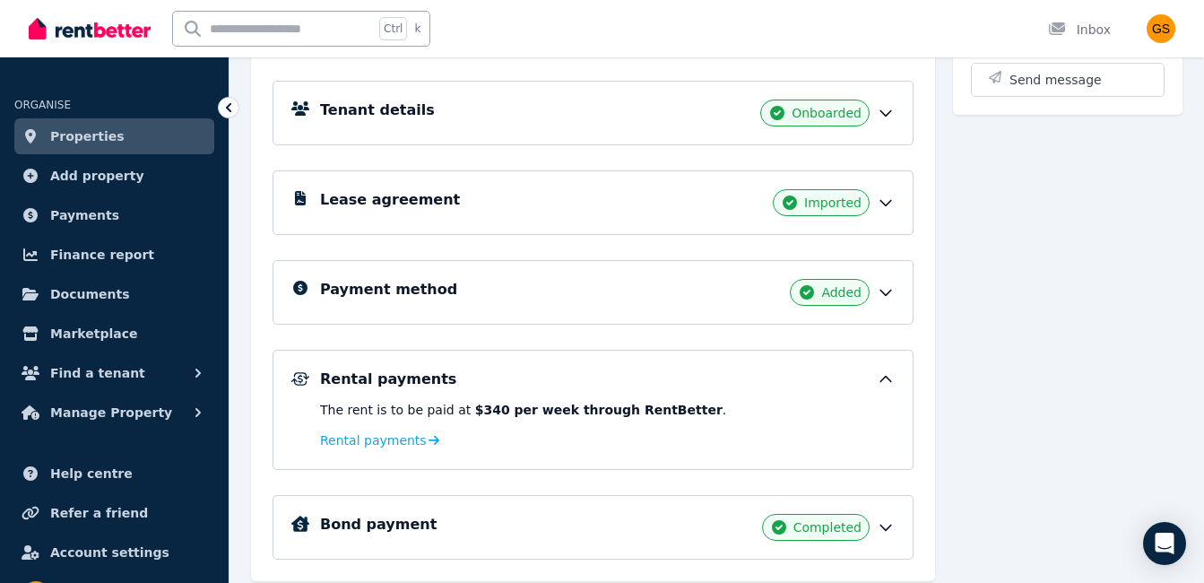
click at [881, 379] on icon at bounding box center [886, 379] width 18 height 18
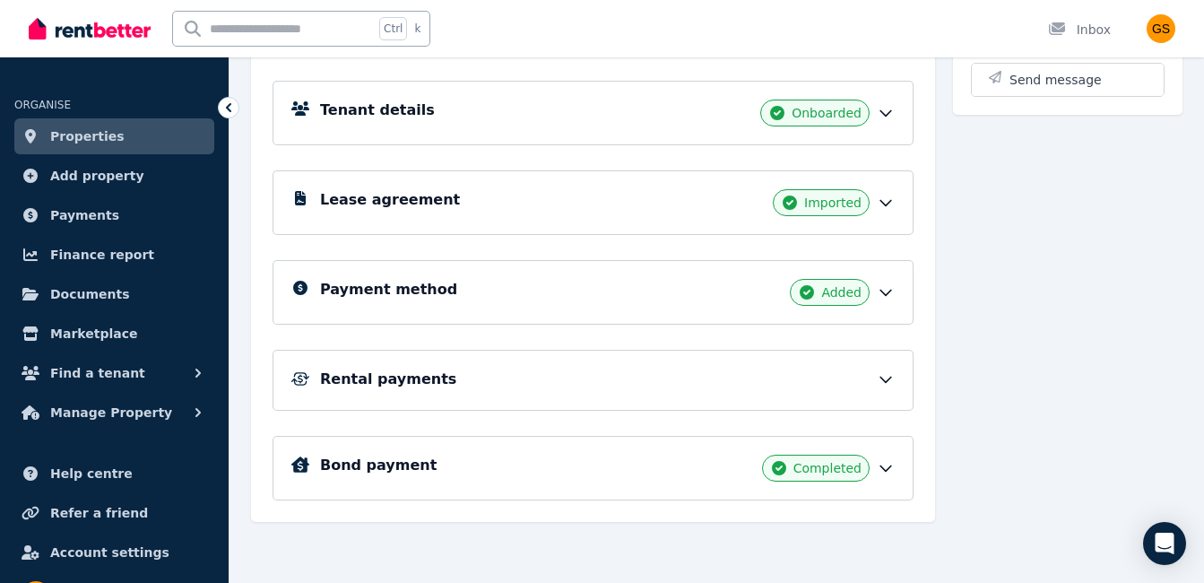
click at [884, 289] on icon at bounding box center [886, 292] width 18 height 18
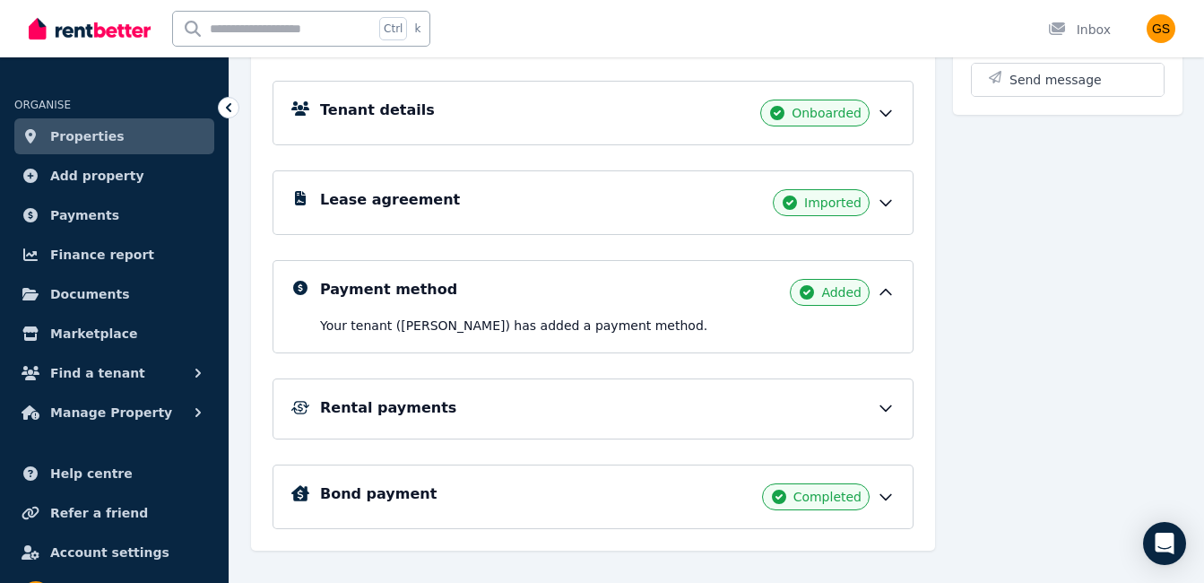
click at [884, 289] on icon at bounding box center [886, 292] width 18 height 18
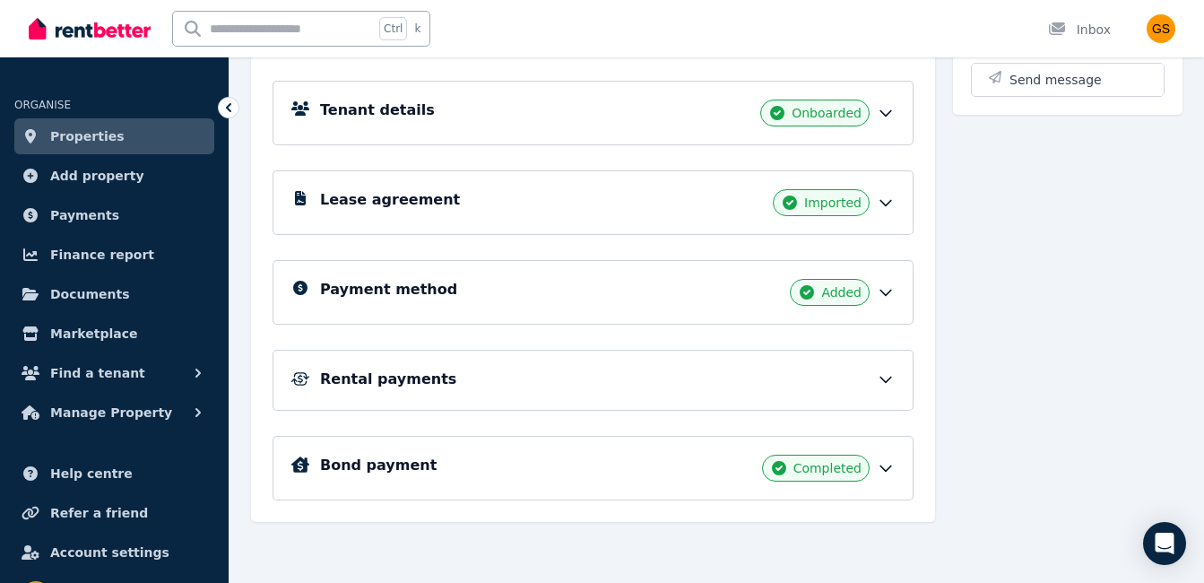
click at [886, 466] on icon at bounding box center [886, 468] width 18 height 18
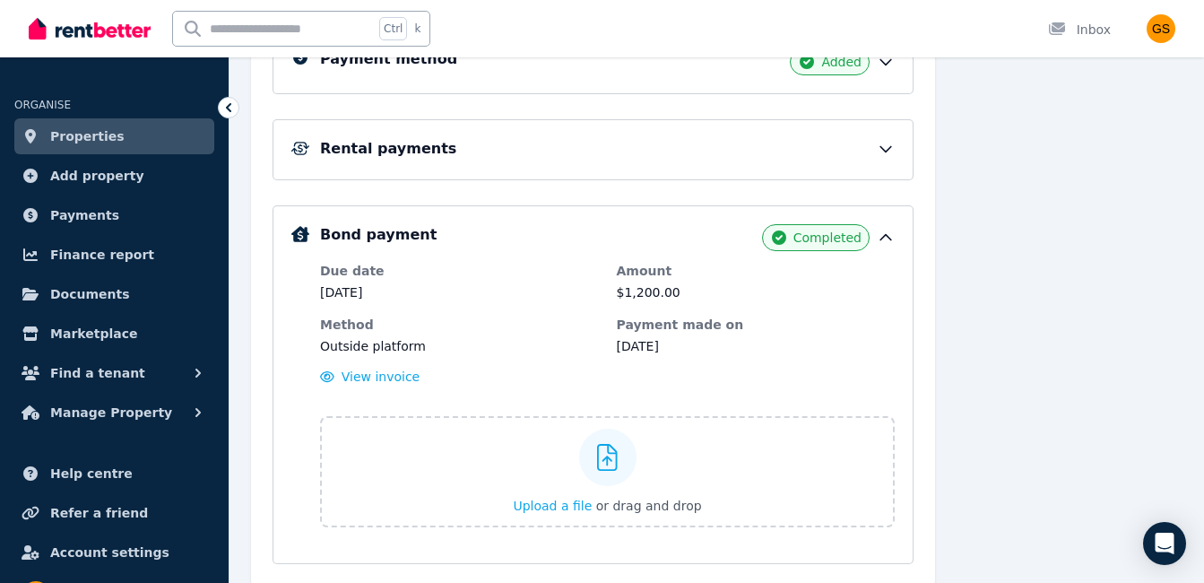
scroll to position [758, 0]
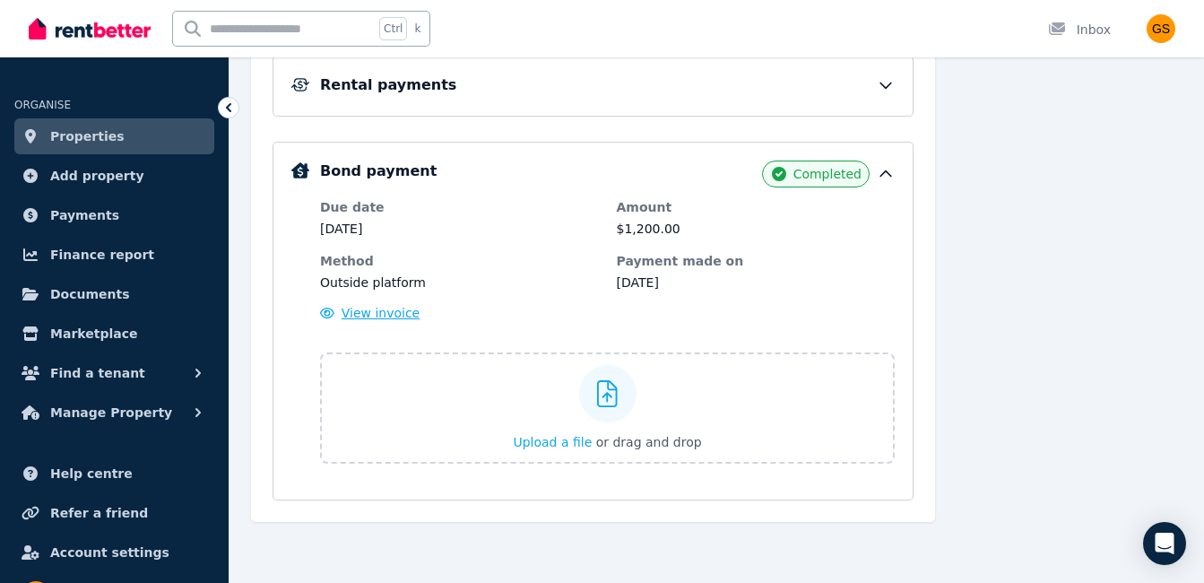
click at [356, 315] on span "View invoice" at bounding box center [380, 313] width 79 height 14
click at [399, 23] on iframe at bounding box center [602, 291] width 1204 height 583
click at [378, 26] on iframe at bounding box center [602, 291] width 1204 height 583
click at [117, 216] on iframe at bounding box center [602, 291] width 1204 height 583
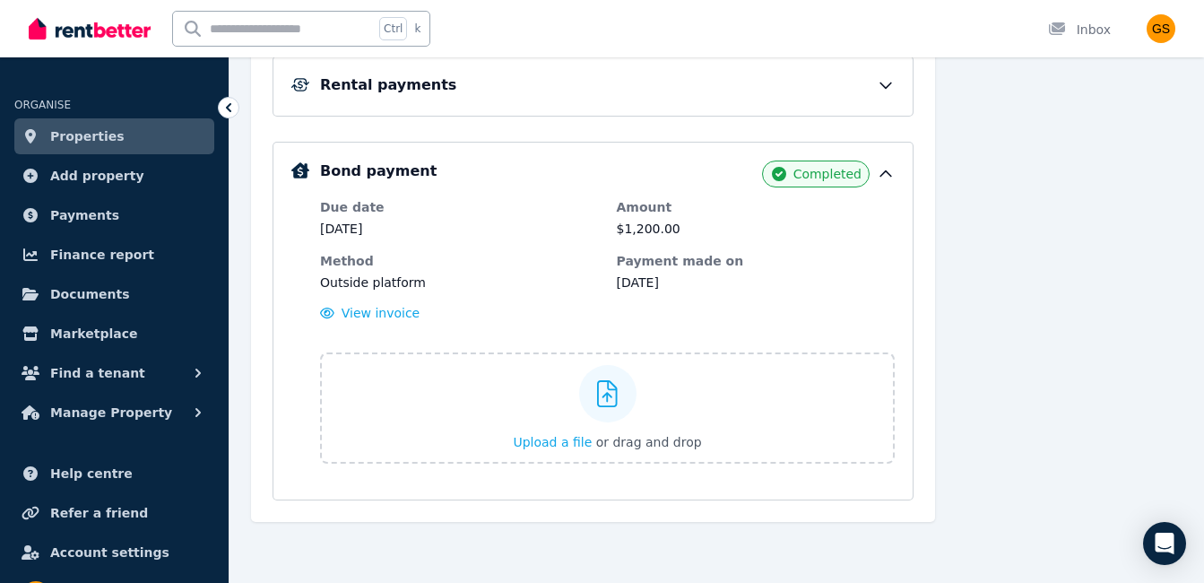
click at [117, 216] on iframe at bounding box center [602, 291] width 1204 height 583
